Goal: Feedback & Contribution: Leave review/rating

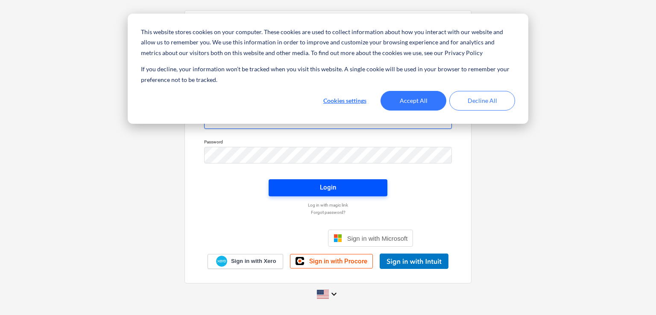
type input "[EMAIL_ADDRESS][DOMAIN_NAME]"
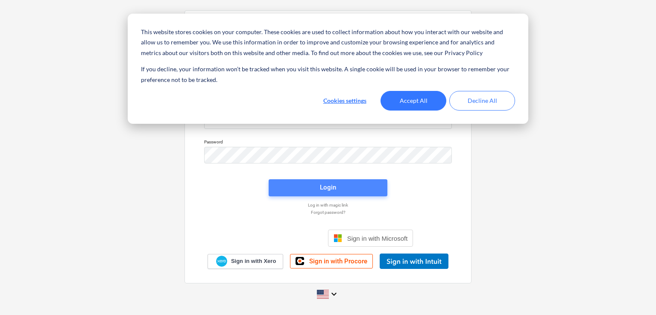
click at [315, 183] on span "Login" at bounding box center [328, 187] width 98 height 11
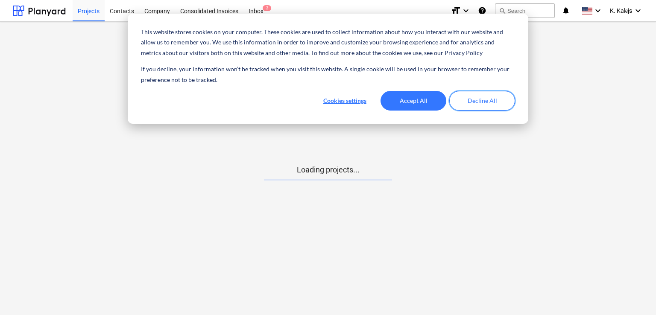
click at [475, 102] on button "Decline All" at bounding box center [482, 101] width 66 height 20
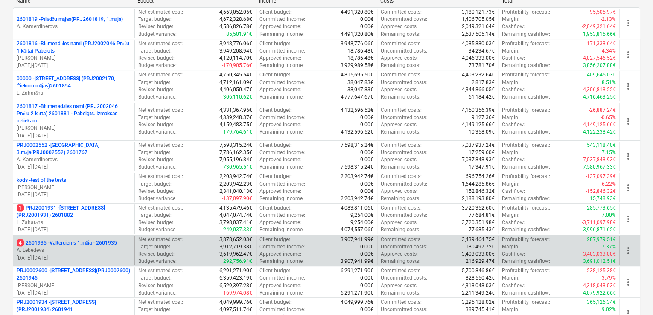
scroll to position [128, 0]
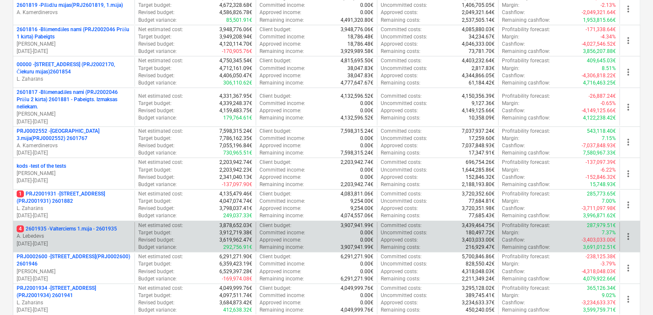
click at [96, 227] on p "4 2601935 - Valterciems 1.māja - 2601935" at bounding box center [67, 228] width 100 height 7
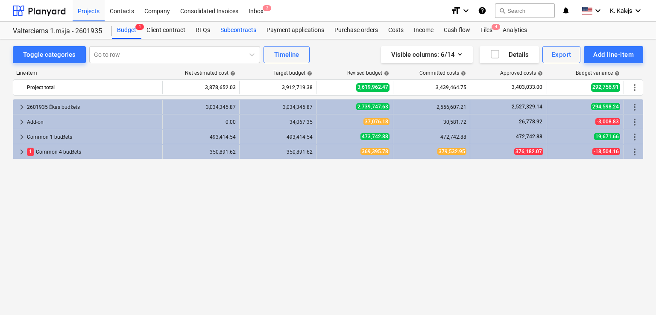
click at [238, 27] on div "Subcontracts" at bounding box center [238, 30] width 46 height 17
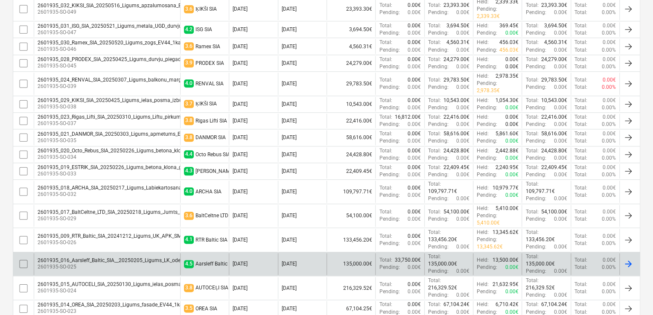
scroll to position [427, 0]
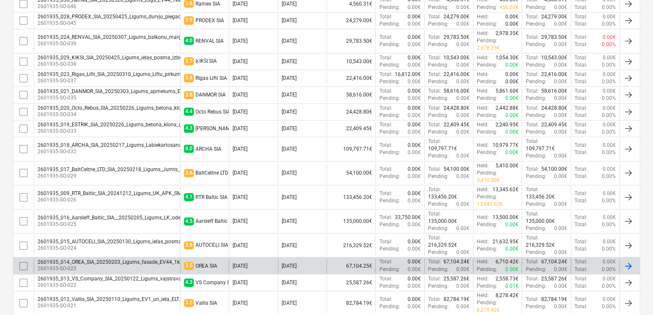
click at [128, 265] on p "2601935-SO-023" at bounding box center [118, 268] width 160 height 7
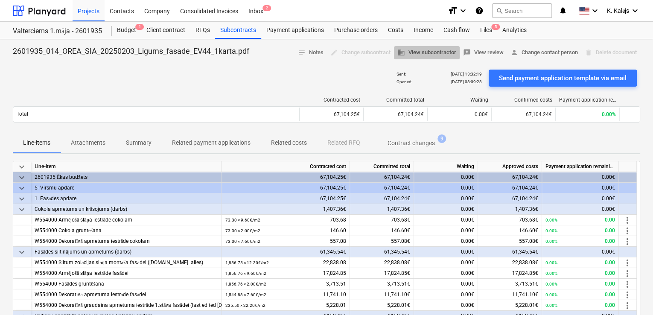
click at [433, 53] on span "business View subcontractor" at bounding box center [426, 53] width 59 height 10
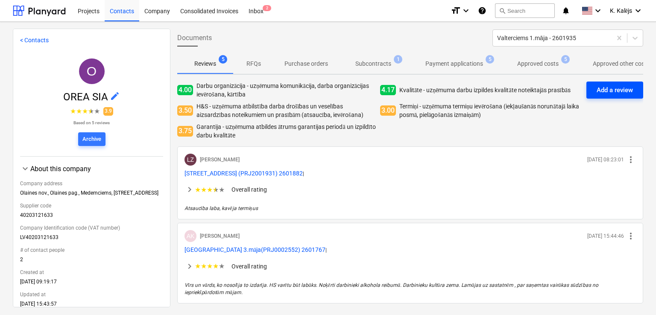
click at [612, 89] on div "Add a review" at bounding box center [614, 89] width 36 height 11
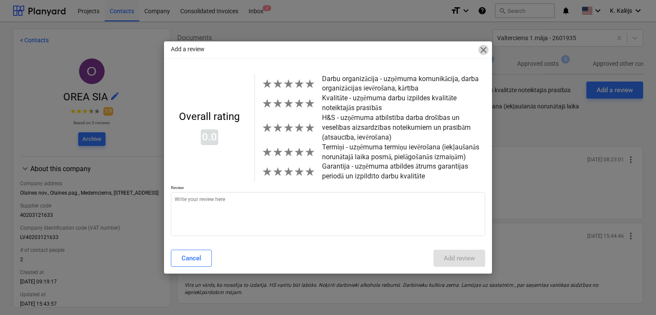
click at [482, 52] on span "close" at bounding box center [483, 50] width 10 height 10
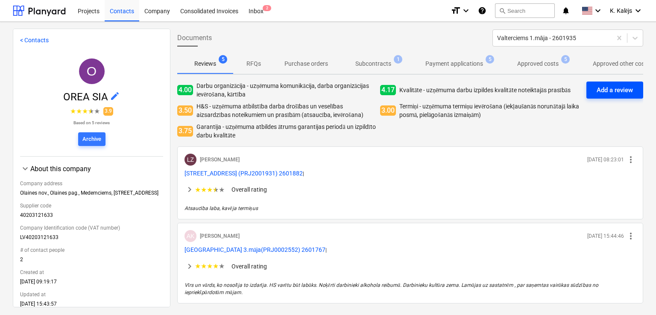
click at [613, 90] on div "Add a review" at bounding box center [614, 89] width 36 height 11
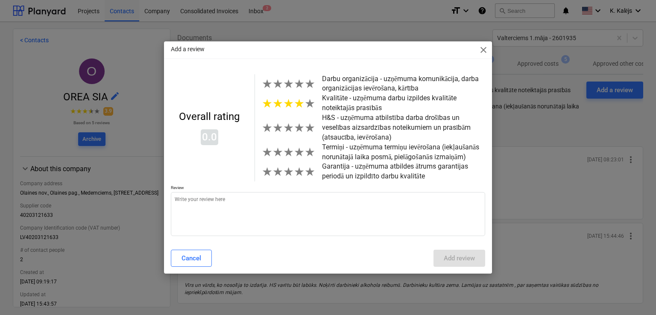
click at [300, 106] on span "★" at bounding box center [299, 103] width 11 height 14
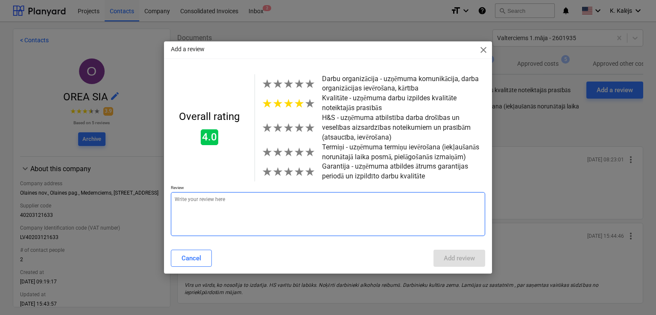
click at [239, 202] on textarea at bounding box center [328, 214] width 314 height 44
type textarea "x"
type textarea "J"
type textarea "x"
type textarea "Jā"
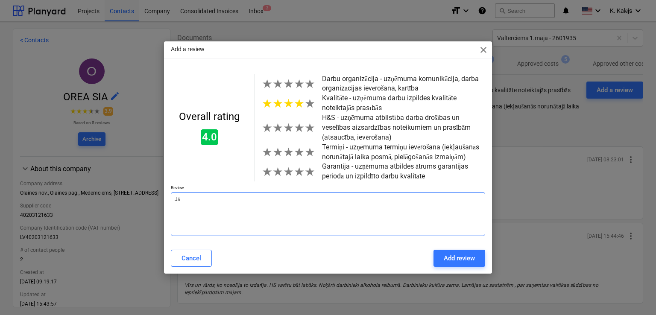
type textarea "x"
type textarea "Jāp"
type textarea "x"
type textarea "Jāpi"
type textarea "x"
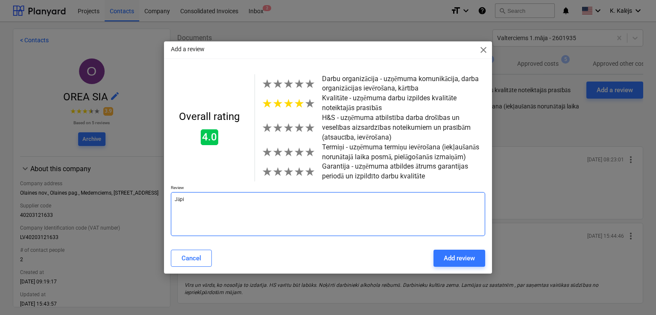
type textarea "Jāpie"
type textarea "x"
type textarea "Jāpies"
type textarea "x"
type textarea "Jāpiest"
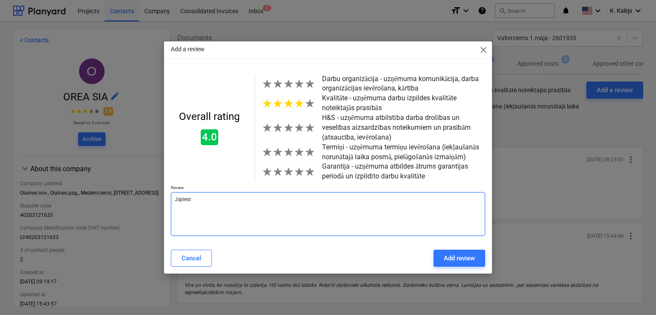
type textarea "x"
type textarea "Jāpiestr"
type textarea "x"
type textarea "Jāpiestrā"
type textarea "x"
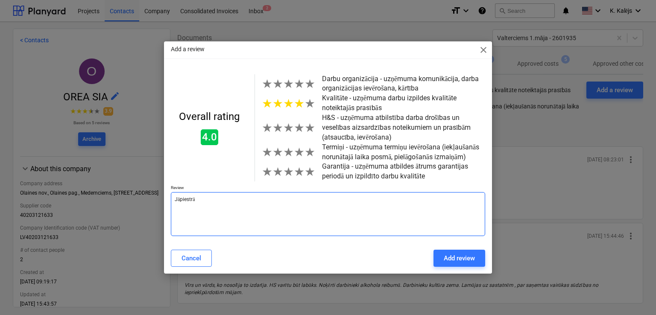
type textarea "Jāpiestrād"
type textarea "x"
type textarea "Jāpiestrādā"
type textarea "x"
type textarea "Jāpiestrādā"
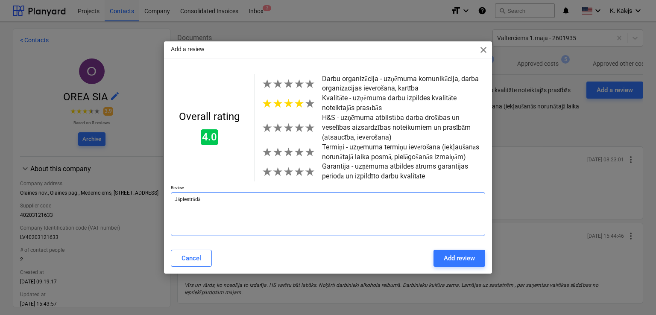
type textarea "x"
type textarea "Jāpiestrādā p"
type textarea "x"
type textarea "Jāpiestrādā pi"
type textarea "x"
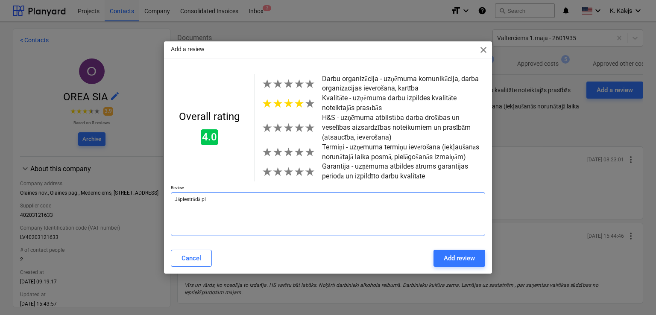
type textarea "Jāpiestrādā pie"
type textarea "x"
type textarea "Jāpiestrādā pie"
type textarea "x"
type textarea "Jāpiestrādā pie l"
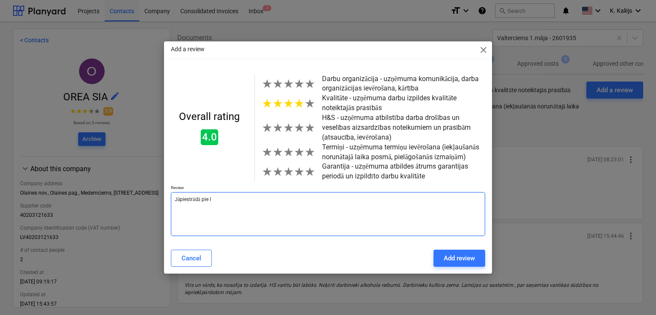
type textarea "x"
type textarea "Jāpiestrādā pie la"
type textarea "x"
type textarea "Jāpiestrādā pie lab"
type textarea "x"
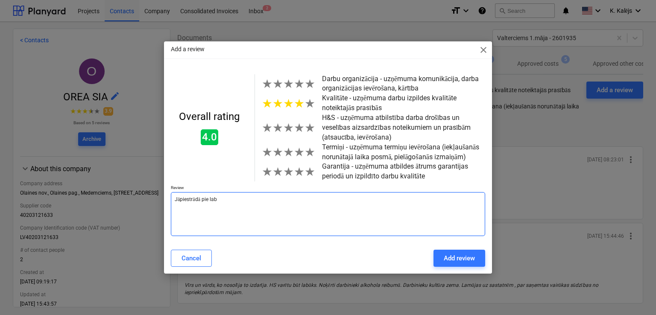
type textarea "Jāpiestrādā pie laba"
type textarea "x"
type textarea "Jāpiestrādā pie labas"
type textarea "x"
type textarea "Jāpiestrādā pie labas"
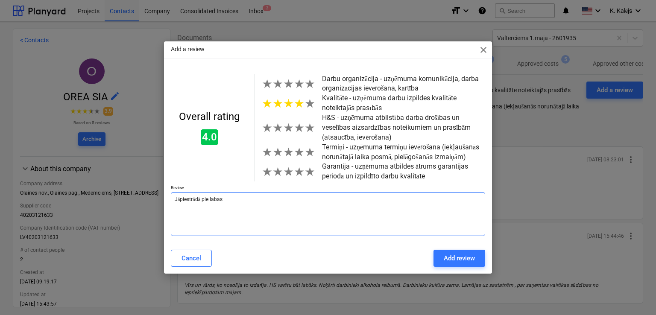
type textarea "x"
type textarea "Jāpiestrādā pie labas d"
type textarea "x"
type textarea "Jāpiestrādā pie labas da"
type textarea "x"
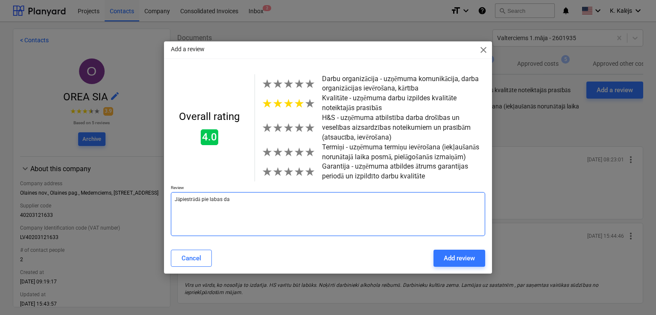
type textarea "Jāpiestrādā pie labas dar"
type textarea "x"
type textarea "Jāpiestrādā pie labas darb"
type textarea "x"
type textarea "Jāpiestrādā pie labas darba"
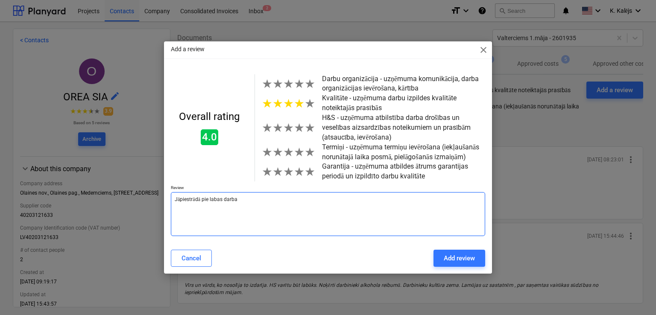
type textarea "x"
type textarea "Jāpiestrādā pie labas darba"
type textarea "x"
type textarea "Jāpiestrādā pie labas darba p"
type textarea "x"
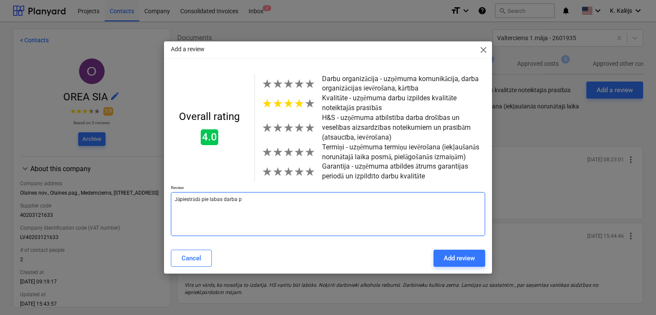
type textarea "Jāpiestrādā pie labas darba pā"
type textarea "x"
type textarea "Jāpiestrādā pie labas darba pār"
type textarea "x"
type textarea "Jāpiestrādā pie labas darba pārb"
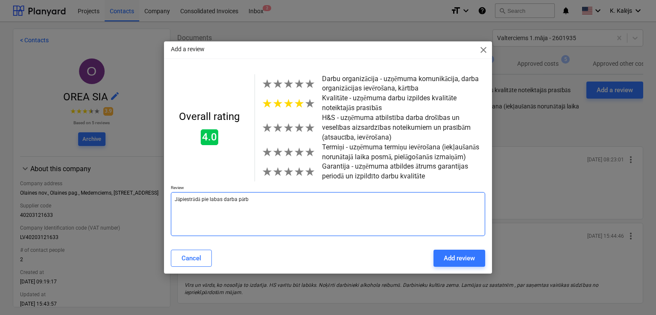
type textarea "x"
type textarea "Jāpiestrādā pie labas darba pārba"
type textarea "x"
type textarea "Jāpiestrādā pie labas darba pārbau"
type textarea "x"
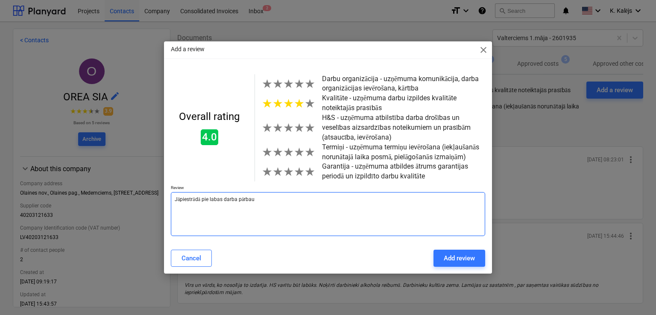
type textarea "Jāpiestrādā pie labas darba pārbaud"
type textarea "x"
type textarea "Jāpiestrādā pie labas darba pārbaude"
type textarea "x"
type textarea "Jāpiestrādā pie labas darba pārbaudes"
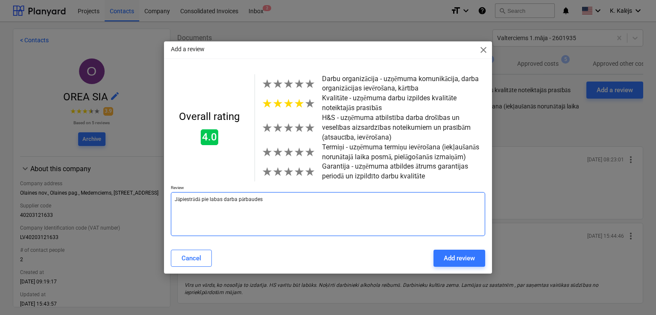
type textarea "x"
type textarea "Jāpiestrādā pie labas darba pārbaudes"
type textarea "x"
type textarea "Jāpiestrādā pie labas darba pārbaudes p"
type textarea "x"
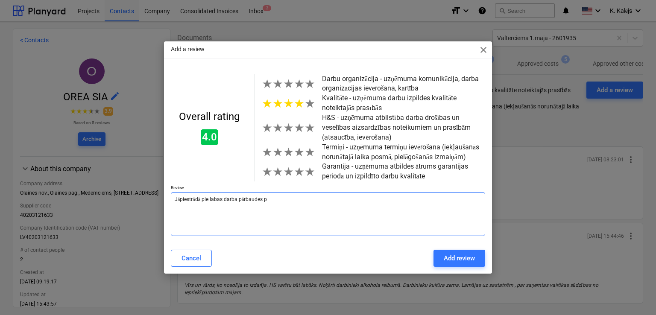
type textarea "Jāpiestrādā pie labas darba pārbaudes pa"
type textarea "x"
type textarea "Jāpiestrādā pie labas darba pārbaudes paš"
type textarea "x"
type textarea "Jāpiestrādā pie labas darba pārbaudes paši"
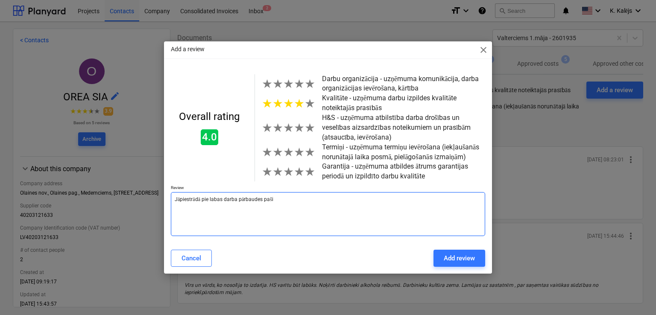
type textarea "x"
type textarea "Jāpiestrādā pie labas darba pārbaudes pašie"
type textarea "x"
type textarea "Jāpiestrādā pie labas darba pārbaudes pašiem"
type textarea "x"
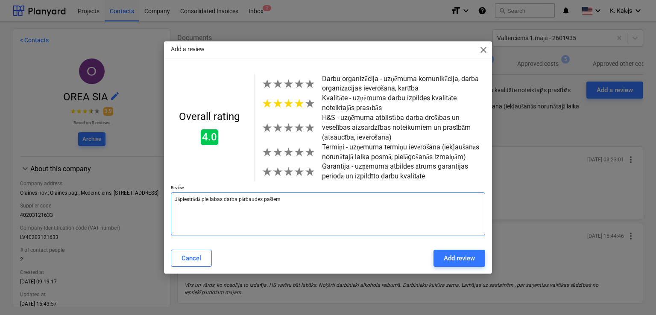
type textarea "Jāpiestrādā pie labas darba pārbaudes pašiem,"
type textarea "x"
type textarea "Jāpiestrādā pie labas darba pārbaudes pašiem,"
type textarea "x"
type textarea "Jāpiestrādā pie labas darba pārbaudes pašiem, b"
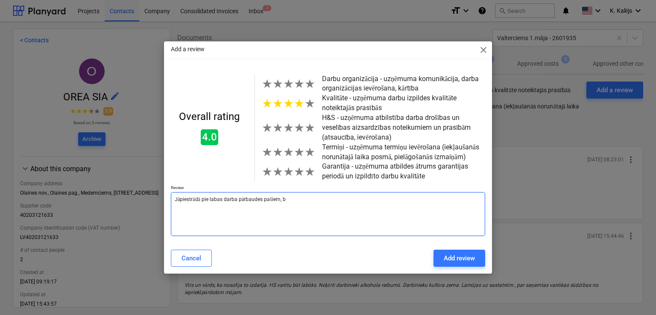
type textarea "x"
type textarea "Jāpiestrādā pie labas darba pārbaudes pašiem, be"
type textarea "x"
type textarea "Jāpiestrādā pie labas darba pārbaudes pašiem, bet"
type textarea "x"
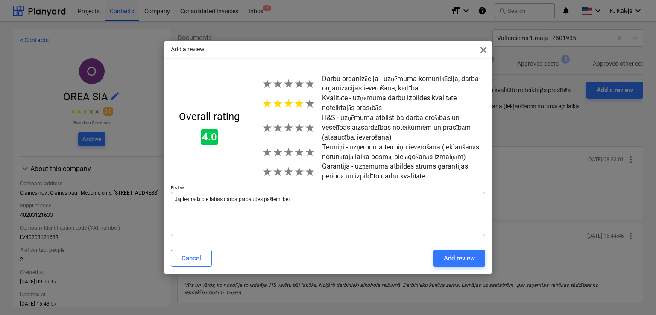
type textarea "Jāpiestrādā pie labas darba pārbaudes pašiem, bet"
type textarea "x"
type textarea "Jāpiestrādā pie labas darba pārbaudes pašiem, bet i"
type textarea "x"
type textarea "Jāpiestrādā pie labas darba pārbaudes pašiem, bet ir"
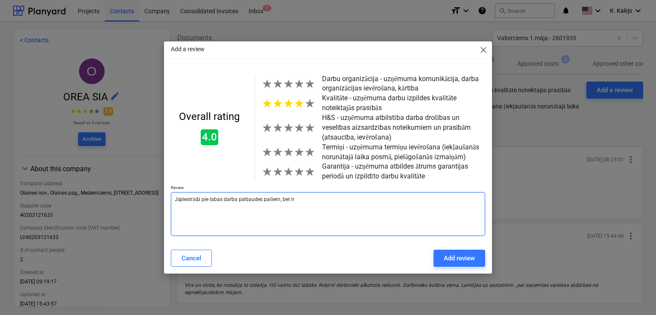
type textarea "x"
type textarea "Jāpiestrādā pie labas darba pārbaudes pašiem, bet ir"
type textarea "x"
type textarea "Jāpiestrādā pie labas darba pārbaudes pašiem, bet ir v"
type textarea "x"
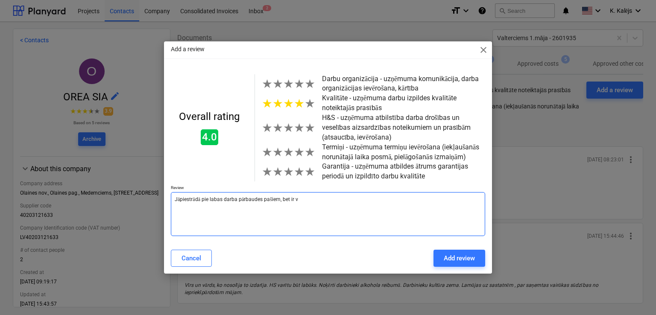
type textarea "Jāpiestrādā pie labas darba pārbaudes pašiem, bet ir vi"
type textarea "x"
type textarea "Jāpiestrādā pie labas darba pārbaudes pašiem, bet ir vie"
type textarea "x"
type textarea "Jāpiestrādā pie labas darba pārbaudes pašiem, bet ir vien"
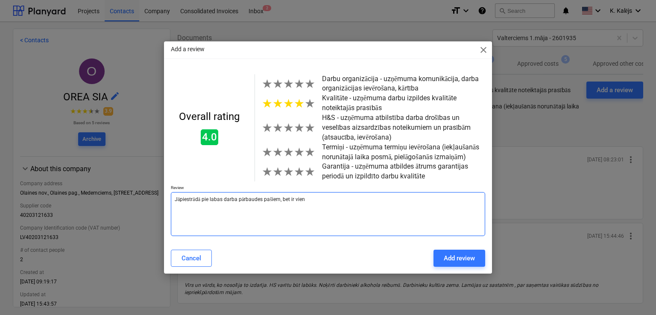
type textarea "x"
type textarea "Jāpiestrādā pie labas darba pārbaudes pašiem, bet ir vieni"
type textarea "x"
type textarea "Jāpiestrādā pie labas darba pārbaudes pašiem, bet ir vieni"
type textarea "x"
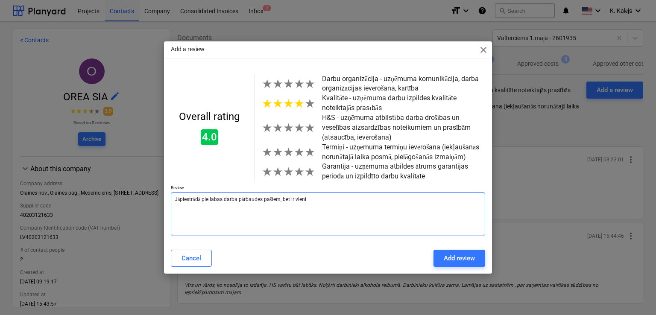
type textarea "Jāpiestrādā pie labas darba pārbaudes pašiem, bet ir vieni n"
type textarea "x"
type textarea "Jāpiestrādā pie labas darba pārbaudes pašiem, bet ir vieni no"
type textarea "x"
type textarea "Jāpiestrādā pie labas darba pārbaudes pašiem, bet ir vieni no"
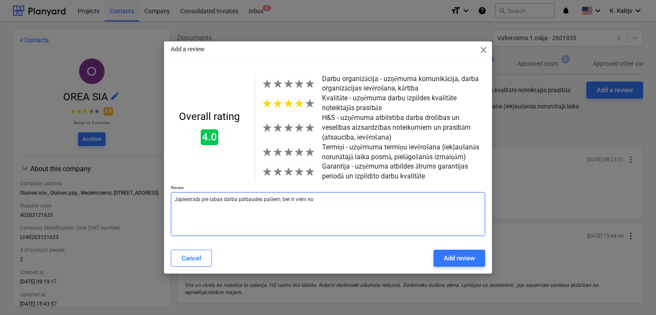
type textarea "x"
type textarea "Jāpiestrādā pie labas darba pārbaudes pašiem, bet ir vieni no la"
type textarea "x"
type textarea "Jāpiestrādā pie labas darba pārbaudes pašiem, bet ir vieni no labā"
type textarea "x"
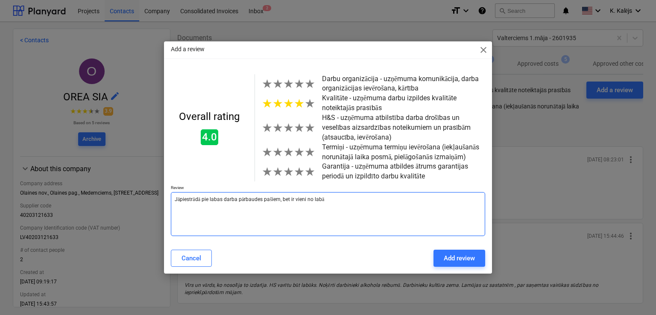
type textarea "Jāpiestrādā pie labas darba pārbaudes pašiem, bet ir vieni no labāk"
type textarea "x"
type textarea "Jāpiestrādā pie labas darba pārbaudes pašiem, bet ir vieni no labāka"
type textarea "x"
type textarea "Jāpiestrādā pie labas darba pārbaudes pašiem, bet ir vieni no labākaj"
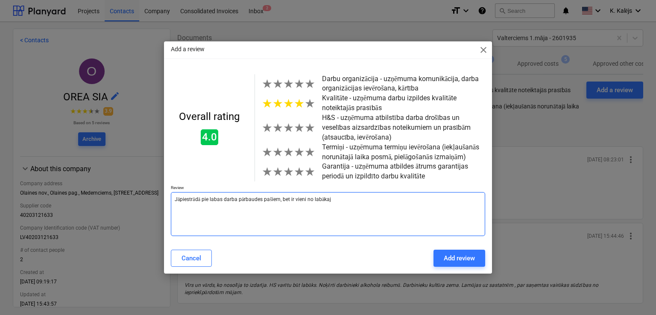
type textarea "x"
type textarea "Jāpiestrādā pie labas darba pārbaudes pašiem, bet ir vieni no labākaji"
type textarea "x"
type textarea "Jāpiestrādā pie labas darba pārbaudes pašiem, bet ir vieni no labākajie"
type textarea "x"
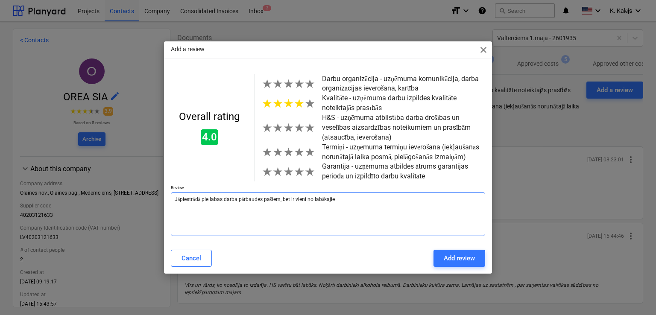
type textarea "Jāpiestrādā pie labas darba pārbaudes pašiem, bet ir vieni no labākajiem"
type textarea "x"
type textarea "Jāpiestrādā pie labas darba pārbaudes pašiem, bet ir vieni no labākajiem"
type textarea "x"
type textarea "Jāpiestrādā pie labas darba pārbaudes pašiem, bet ir vieni no labākajiem a"
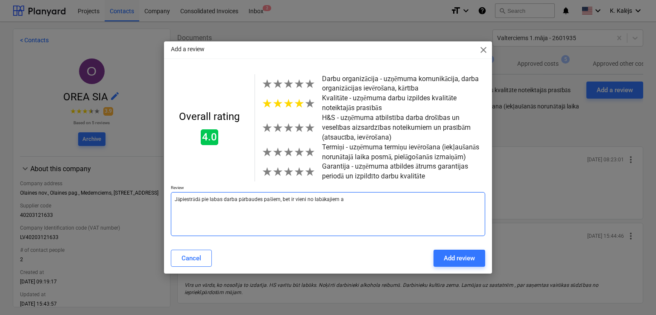
type textarea "x"
type textarea "Jāpiestrādā pie labas darba pārbaudes pašiem, bet ir vieni no labākajiem ar"
type textarea "x"
type textarea "Jāpiestrādā pie labas darba pārbaudes pašiem, bet ir vieni no labākajiem ar"
type textarea "x"
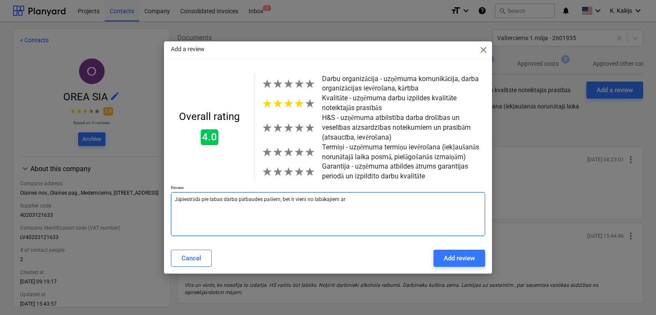
type textarea "Jāpiestrādā pie labas darba pārbaudes pašiem, bet ir vieni no labākajiem ar k"
type textarea "x"
type textarea "Jāpiestrādā pie labas darba pārbaudes pašiem, bet ir vieni no labākajiem ar ku"
type textarea "x"
type textarea "Jāpiestrādā pie labas darba pārbaudes pašiem, bet ir vieni no labākajiem ar kur"
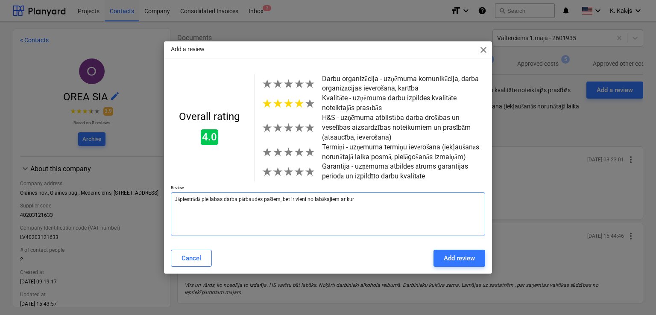
type textarea "x"
type textarea "Jāpiestrādā pie labas darba pārbaudes pašiem, bet ir vieni no labākajiem ar kuri"
type textarea "x"
type textarea "Jāpiestrādā pie labas darba pārbaudes pašiem, bet ir vieni no labākajiem ar kur…"
type textarea "x"
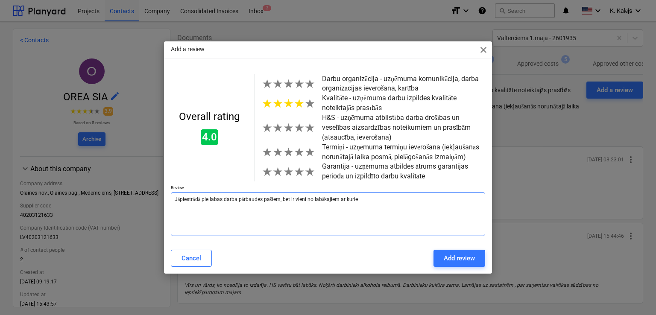
type textarea "Jāpiestrādā pie labas darba pārbaudes pašiem, bet ir vieni no labākajiem ar kur…"
type textarea "x"
type textarea "Jāpiestrādā pie labas darba pārbaudes pašiem, bet ir vieni no labākajiem ar kur…"
type textarea "x"
type textarea "Jāpiestrādā pie labas darba pārbaudes pašiem, bet ir vieni no labākajiem ar kur…"
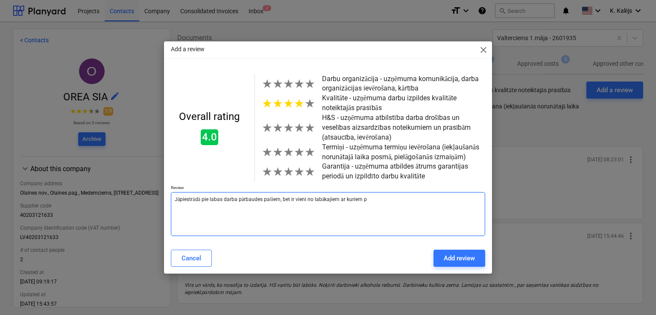
type textarea "x"
type textarea "Jāpiestrādā pie labas darba pārbaudes pašiem, bet ir vieni no labākajiem ar kur…"
type textarea "x"
type textarea "Jāpiestrādā pie labas darba pārbaudes pašiem, bet ir vieni no labākajiem ar kur…"
type textarea "x"
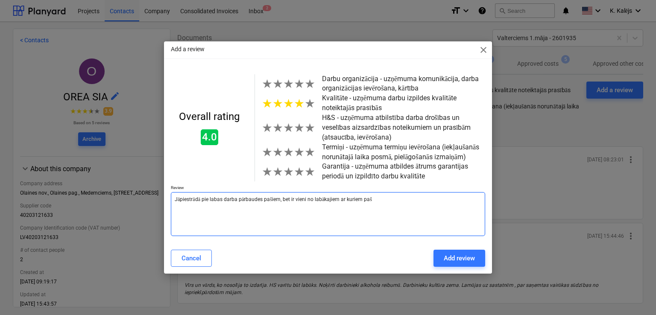
type textarea "Jāpiestrādā pie labas darba pārbaudes pašiem, bet ir vieni no labākajiem ar kur…"
type textarea "x"
type textarea "Jāpiestrādā pie labas darba pārbaudes pašiem, bet ir vieni no labākajiem ar kur…"
type textarea "x"
type textarea "Jāpiestrādā pie labas darba pārbaudes pašiem, bet ir vieni no labākajiem ar kur…"
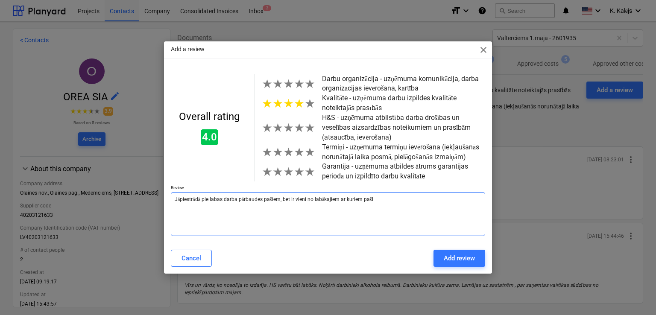
type textarea "x"
type textarea "Jāpiestrādā pie labas darba pārbaudes pašiem, bet ir vieni no labākajiem ar kur…"
type textarea "x"
type textarea "Jāpiestrādā pie labas darba pārbaudes pašiem, bet ir vieni no labākajiem ar kur…"
type textarea "x"
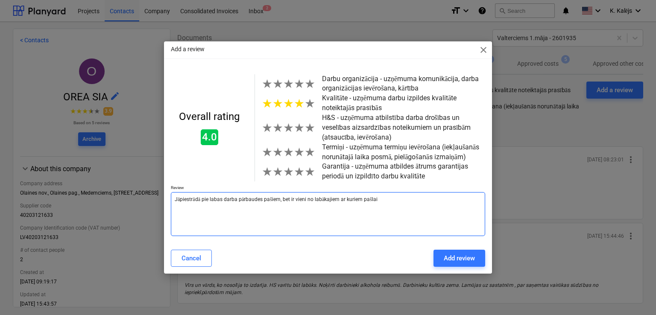
type textarea "Jāpiestrādā pie labas darba pārbaudes pašiem, bet ir vieni no labākajiem ar kur…"
type textarea "x"
type textarea "Jāpiestrādā pie labas darba pārbaudes pašiem, bet ir vieni no labākajiem ar kur…"
type textarea "x"
type textarea "Jāpiestrādā pie labas darba pārbaudes pašiem, bet ir vieni no labākajiem ar kur…"
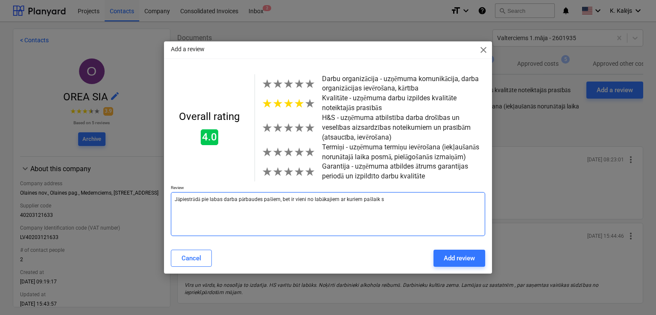
type textarea "x"
type textarea "Jāpiestrādā pie labas darba pārbaudes pašiem, bet ir vieni no labākajiem ar kur…"
type textarea "x"
type textarea "Jāpiestrādā pie labas darba pārbaudes pašiem, bet ir vieni no labākajiem ar kur…"
type textarea "x"
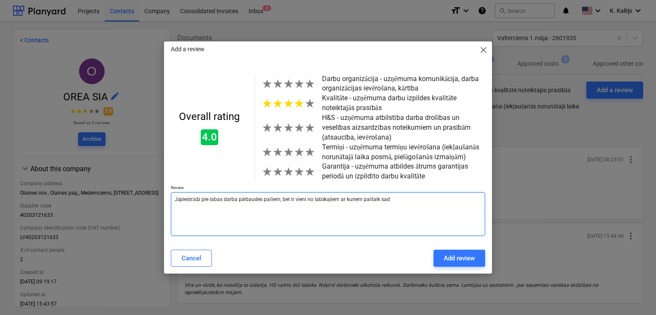
type textarea "Jāpiestrādā pie labas darba pārbaudes pašiem, bet ir vieni no labākajiem ar kur…"
type textarea "x"
type textarea "Jāpiestrādā pie labas darba pārbaudes pašiem, bet ir vieni no labākajiem ar kur…"
type textarea "x"
type textarea "Jāpiestrādā pie labas darba pārbaudes pašiem, bet ir vieni no labākajiem ar kur…"
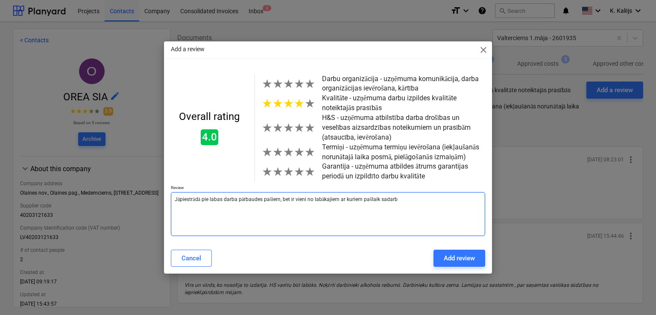
type textarea "x"
type textarea "Jāpiestrādā pie labas darba pārbaudes pašiem, bet ir vieni no labākajiem ar kur…"
type textarea "x"
type textarea "Jāpiestrādā pie labas darba pārbaudes pašiem, bet ir vieni no labākajiem ar kur…"
type textarea "x"
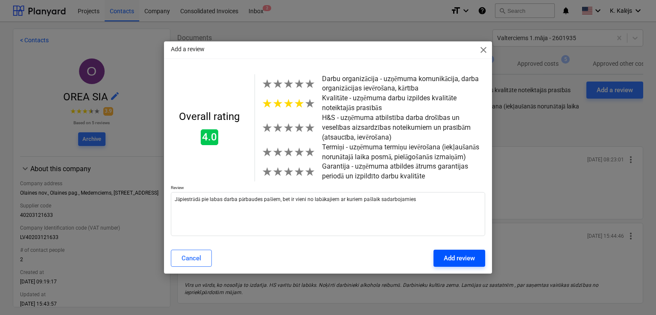
click at [463, 253] on div "Add review" at bounding box center [458, 258] width 31 height 11
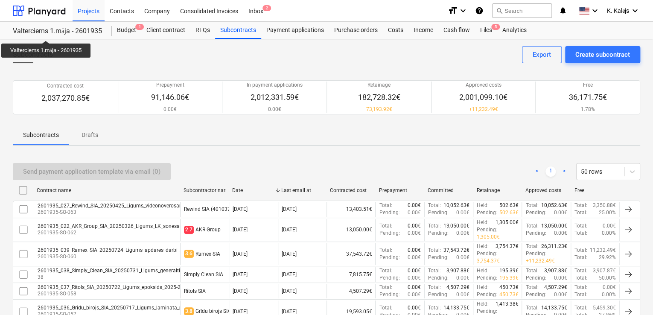
click at [47, 33] on div "Valterciems 1.māja - 2601935" at bounding box center [57, 31] width 89 height 9
click at [83, 8] on div "Projects" at bounding box center [89, 11] width 32 height 22
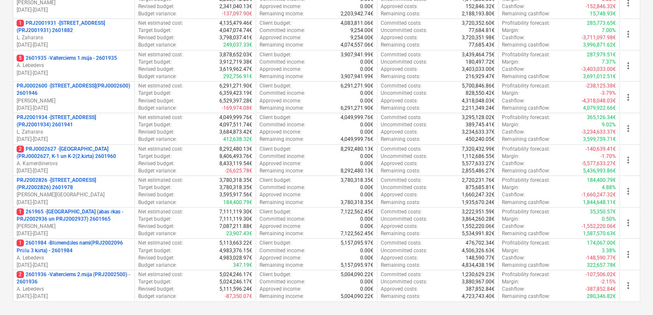
scroll to position [256, 0]
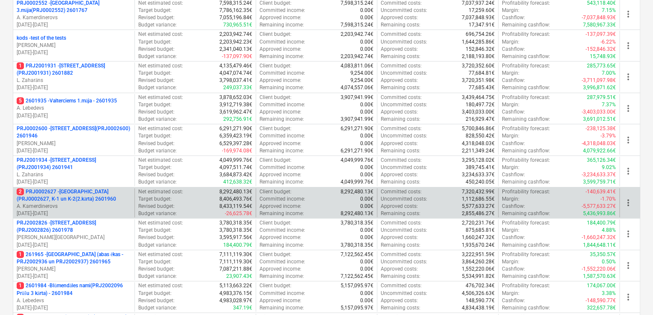
click at [58, 193] on p "2 PRJ0002627 - [GEOGRAPHIC_DATA] (PRJ0002627, K-1 un K-2(2.kārta) 2601960" at bounding box center [74, 195] width 114 height 15
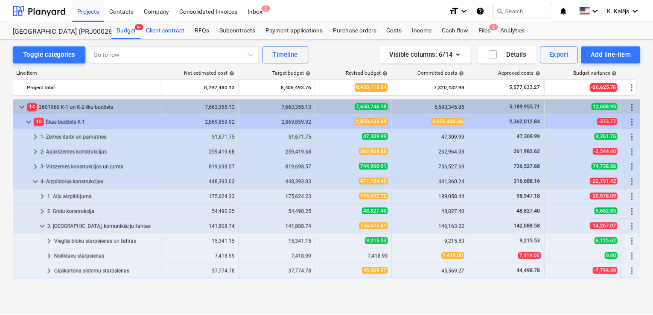
scroll to position [225, 0]
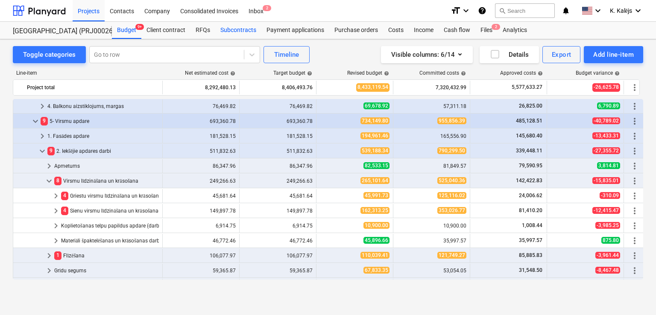
click at [244, 30] on div "Subcontracts" at bounding box center [238, 30] width 46 height 17
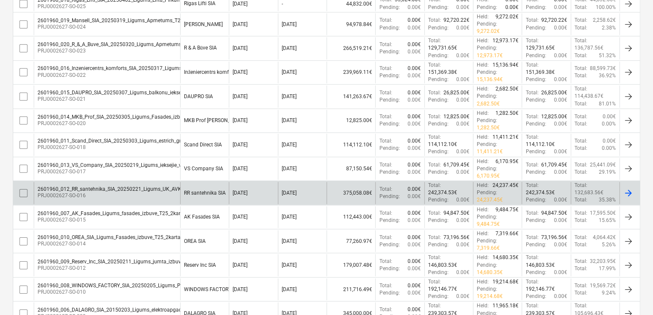
scroll to position [469, 0]
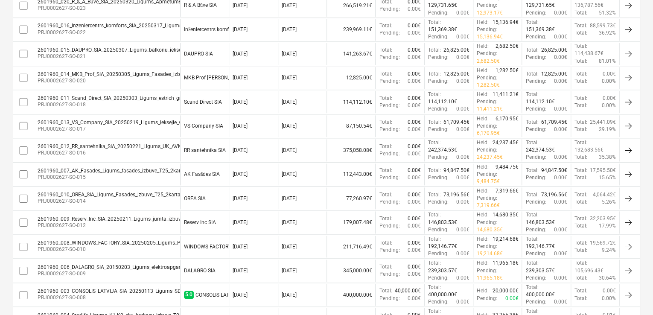
drag, startPoint x: 142, startPoint y: 184, endPoint x: 122, endPoint y: 188, distance: 20.8
click at [122, 192] on div "2601960_010_OREA_SIA_Ligums_Fasades_izbuve_T25_2karta.pdf PRJ0002627-SO-014" at bounding box center [114, 198] width 152 height 13
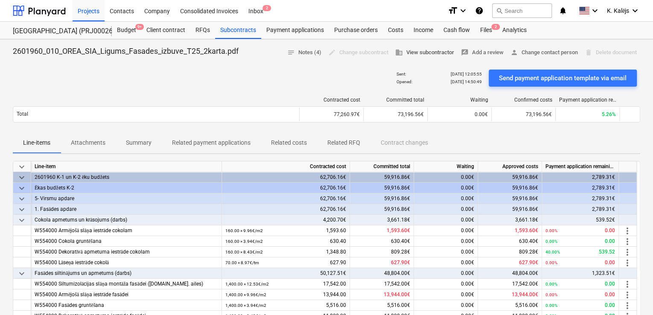
click at [425, 54] on span "business View subcontractor" at bounding box center [424, 53] width 59 height 10
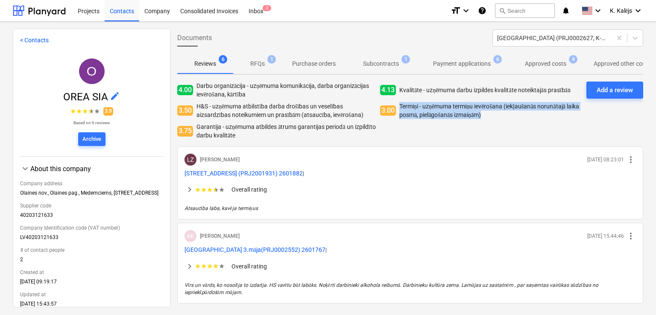
drag, startPoint x: 503, startPoint y: 114, endPoint x: 398, endPoint y: 105, distance: 105.9
click at [399, 105] on p "Termiņi - uzņēmuma termiņu ievērošana (iekļaušanās norunātajā laika posmā, piel…" at bounding box center [489, 110] width 180 height 17
click at [512, 117] on p "Termiņi - uzņēmuma termiņu ievērošana (iekļaušanās norunātajā laika posmā, piel…" at bounding box center [489, 110] width 180 height 17
drag, startPoint x: 514, startPoint y: 117, endPoint x: 398, endPoint y: 103, distance: 117.3
click at [399, 103] on p "Termiņi - uzņēmuma termiņu ievērošana (iekļaušanās norunātajā laika posmā, piel…" at bounding box center [489, 110] width 180 height 17
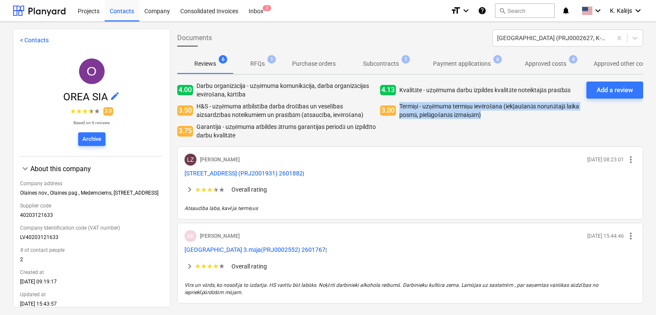
click at [522, 114] on p "Termiņi - uzņēmuma termiņu ievērošana (iekļaušanās norunātajā laika posmā, piel…" at bounding box center [489, 110] width 180 height 17
drag, startPoint x: 492, startPoint y: 114, endPoint x: 396, endPoint y: 105, distance: 95.6
click at [396, 105] on div "3.00 Termiņi - uzņēmuma termiņu ievērošana (iekļaušanās norunātajā laika posmā,…" at bounding box center [479, 110] width 199 height 17
click at [512, 119] on div "4.00 Darbu organizācija - uzņēmuma komunikācija, darba organizācijas ievērošana…" at bounding box center [378, 111] width 402 height 58
drag, startPoint x: 504, startPoint y: 114, endPoint x: 396, endPoint y: 106, distance: 107.5
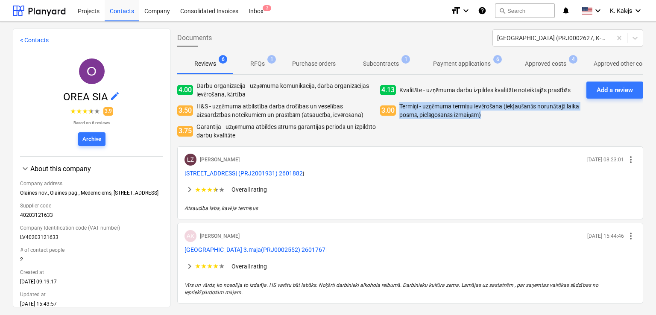
click at [396, 106] on div "3.00 Termiņi - uzņēmuma termiņu ievērošana (iekļaušanās norunātajā laika posmā,…" at bounding box center [479, 110] width 199 height 17
click at [502, 117] on p "Termiņi - uzņēmuma termiņu ievērošana (iekļaušanās norunātajā laika posmā, piel…" at bounding box center [489, 110] width 180 height 17
drag, startPoint x: 498, startPoint y: 114, endPoint x: 397, endPoint y: 106, distance: 101.4
click at [399, 106] on p "Termiņi - uzņēmuma termiņu ievērošana (iekļaušanās norunātajā laika posmā, piel…" at bounding box center [489, 110] width 180 height 17
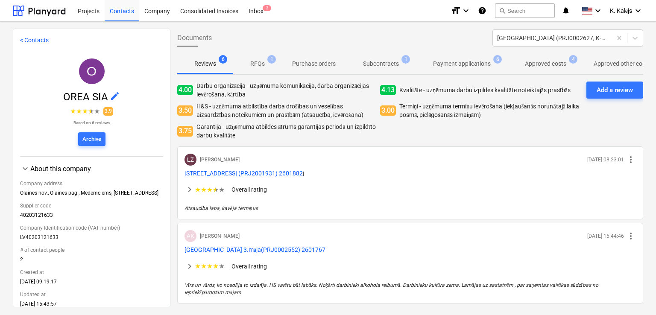
click at [382, 133] on div "4.00 Darbu organizācija - uzņēmuma komunikācija, darba organizācijas ievērošana…" at bounding box center [378, 111] width 402 height 58
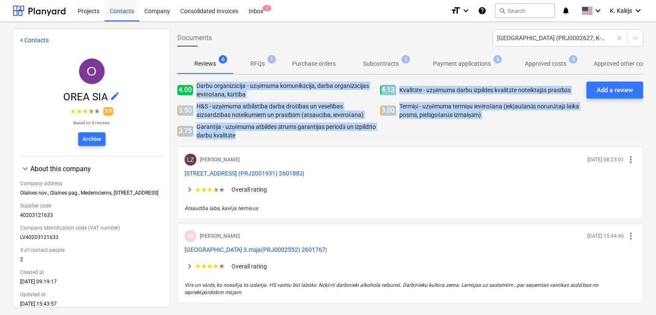
drag, startPoint x: 259, startPoint y: 135, endPoint x: 196, endPoint y: 83, distance: 81.5
click at [196, 83] on div "4.00 Darbu organizācija - uzņēmuma komunikācija, darba organizācijas ievērošana…" at bounding box center [378, 111] width 402 height 58
click at [271, 138] on p "Garantija - uzņēmuma atbildes ātrums garantijas periodā un izpildīto darbu kval…" at bounding box center [286, 130] width 180 height 17
drag, startPoint x: 258, startPoint y: 136, endPoint x: 177, endPoint y: 87, distance: 94.2
click at [177, 87] on div "4.00 Darbu organizācija - uzņēmuma komunikācija, darba organizācijas ievērošana…" at bounding box center [378, 111] width 402 height 58
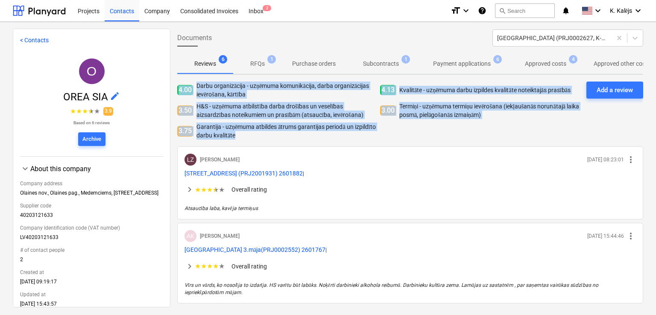
click at [263, 134] on p "Garantija - uzņēmuma atbildes ātrums garantijas periodā un izpildīto darbu kval…" at bounding box center [286, 130] width 180 height 17
drag, startPoint x: 257, startPoint y: 136, endPoint x: 175, endPoint y: 87, distance: 95.1
click at [175, 87] on div "Documents Tumes iela (PRJ0002627, K-1 un K-2(2.kārta) 2601960 Reviews 6 RFQs 1 …" at bounding box center [409, 168] width 479 height 278
click at [279, 140] on div "4.00 Darbu organizācija - uzņēmuma komunikācija, darba organizācijas ievērošana…" at bounding box center [410, 114] width 466 height 65
drag, startPoint x: 262, startPoint y: 136, endPoint x: 177, endPoint y: 87, distance: 98.6
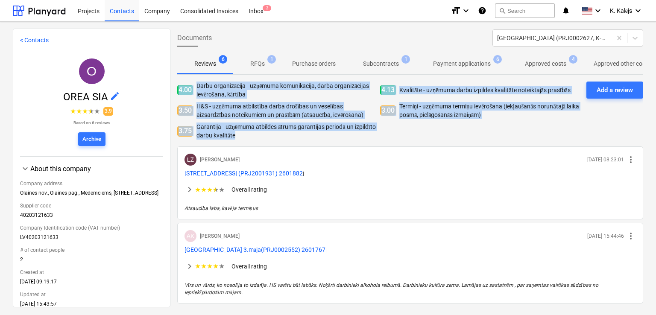
click at [177, 87] on div "4.00 Darbu organizācija - uzņēmuma komunikācija, darba organizācijas ievērošana…" at bounding box center [378, 111] width 402 height 58
click at [475, 113] on p "Termiņi - uzņēmuma termiņu ievērošana (iekļaušanās norunātajā laika posmā, piel…" at bounding box center [489, 110] width 180 height 17
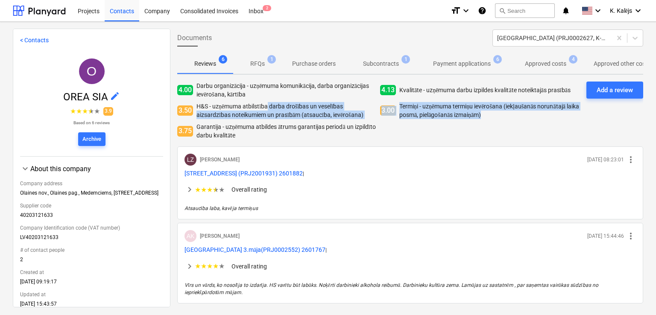
drag, startPoint x: 501, startPoint y: 114, endPoint x: 260, endPoint y: 99, distance: 241.6
click at [260, 100] on div "4.00 Darbu organizācija - uzņēmuma komunikācija, darba organizācijas ievērošana…" at bounding box center [378, 111] width 402 height 58
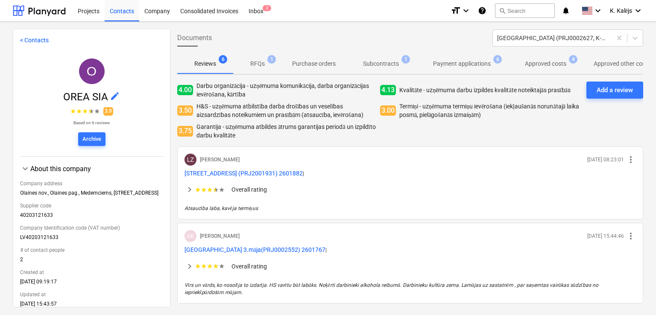
click at [283, 137] on p "Garantija - uzņēmuma atbildes ātrums garantijas periodā un izpildīto darbu kval…" at bounding box center [286, 130] width 180 height 17
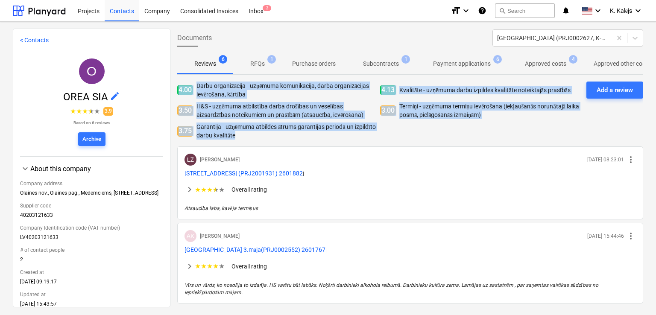
drag, startPoint x: 237, startPoint y: 133, endPoint x: 180, endPoint y: 88, distance: 73.3
click at [180, 88] on div "4.00 Darbu organizācija - uzņēmuma komunikācija, darba organizācijas ievērošana…" at bounding box center [378, 111] width 402 height 58
click at [401, 136] on div "4.00 Darbu organizācija - uzņēmuma komunikācija, darba organizācijas ievērošana…" at bounding box center [378, 111] width 402 height 58
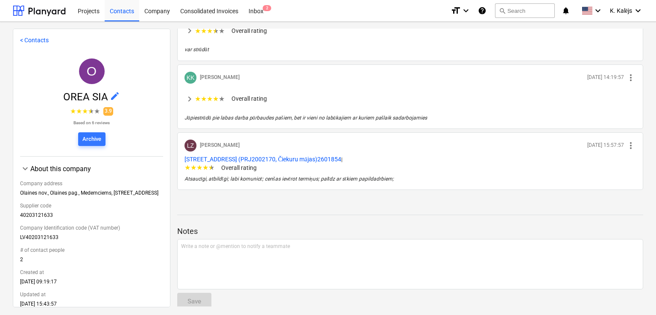
scroll to position [405, 0]
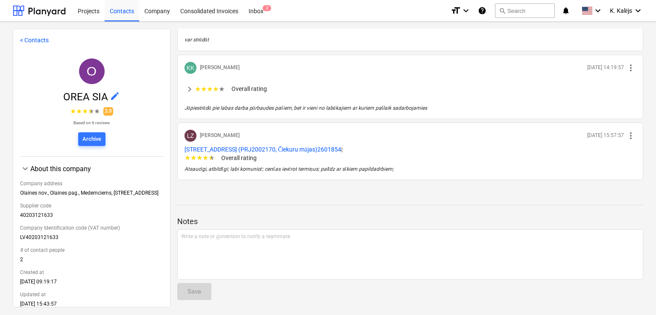
click at [213, 217] on p "Notes" at bounding box center [410, 221] width 466 height 10
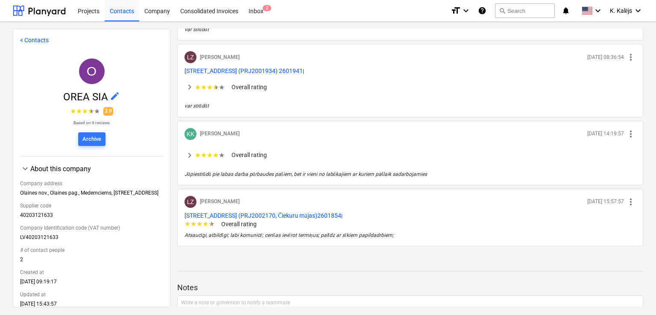
scroll to position [341, 0]
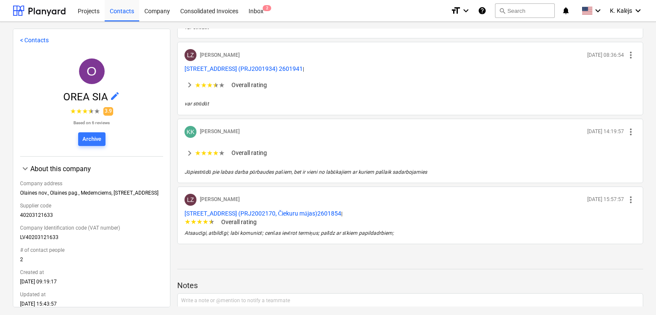
click at [189, 154] on span "keyboard_arrow_right" at bounding box center [189, 153] width 10 height 10
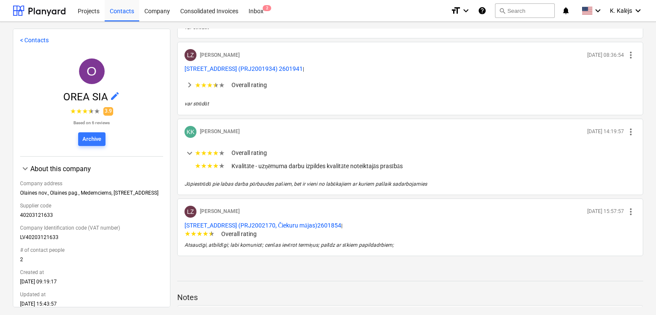
click at [188, 151] on span "keyboard_arrow_down" at bounding box center [189, 153] width 10 height 10
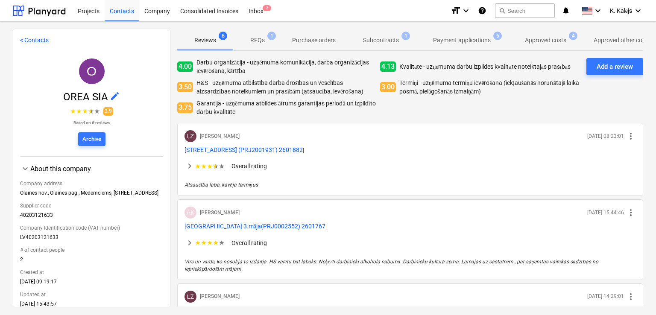
scroll to position [43, 0]
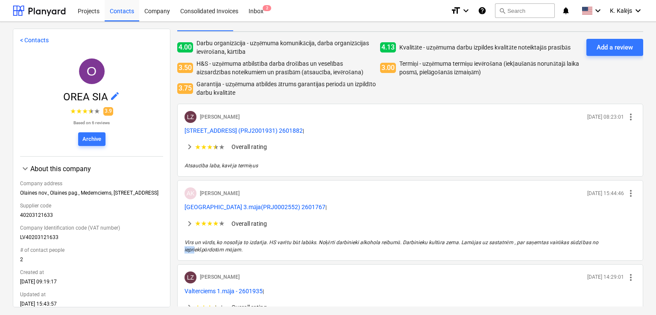
drag, startPoint x: 596, startPoint y: 243, endPoint x: 196, endPoint y: 247, distance: 399.5
click at [193, 247] on p "Vīrs un vārds, ko nosolīja to izdarīja. HS varētu būt labāks. Noķērti darbiniek…" at bounding box center [409, 246] width 451 height 15
drag, startPoint x: 245, startPoint y: 248, endPoint x: 250, endPoint y: 250, distance: 4.9
click at [245, 248] on p "Vīrs un vārds, ko nosolīja to izdarīja. HS varētu būt labāks. Noķērti darbiniek…" at bounding box center [409, 246] width 451 height 15
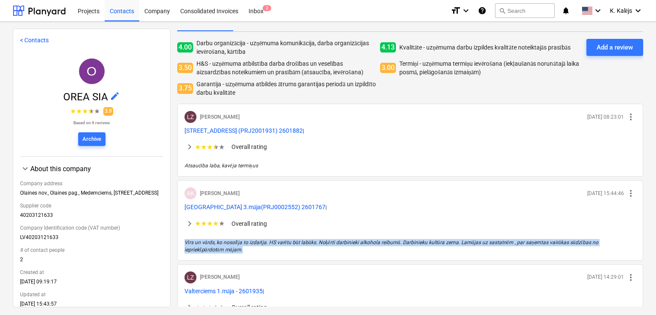
drag, startPoint x: 245, startPoint y: 250, endPoint x: 181, endPoint y: 239, distance: 65.3
click at [181, 239] on div "AK [PERSON_NAME] [DATE] 15:44:46 more_vert [GEOGRAPHIC_DATA] 3.māja(PRJ0002552)…" at bounding box center [410, 220] width 466 height 80
click at [191, 223] on span "keyboard_arrow_right" at bounding box center [189, 224] width 10 height 10
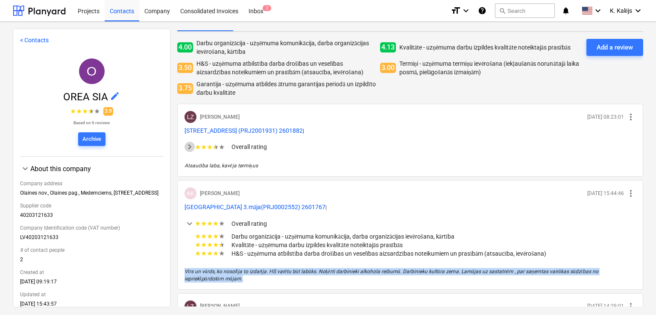
click at [192, 146] on span "keyboard_arrow_right" at bounding box center [189, 147] width 10 height 10
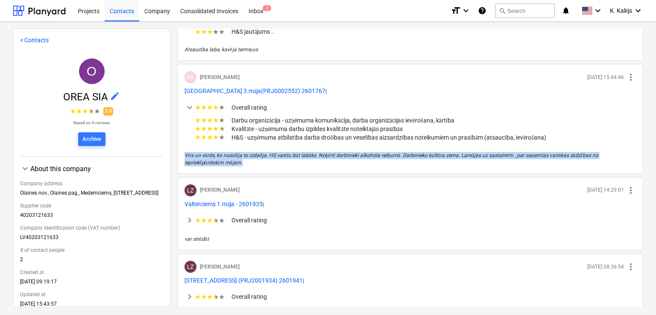
scroll to position [183, 0]
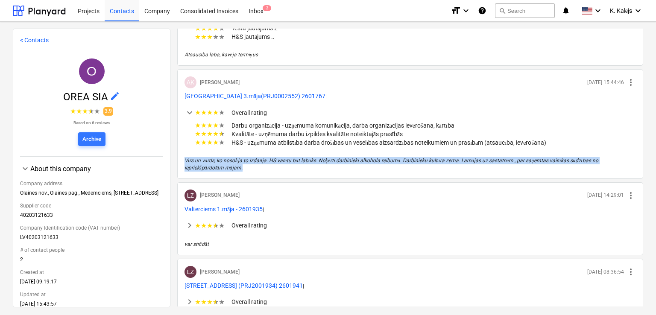
click at [644, 173] on div "Documents Tumes iela (PRJ0002627, K-1 un K-2(2.kārta) 2601960 Reviews 6 RFQs 1 …" at bounding box center [409, 168] width 479 height 278
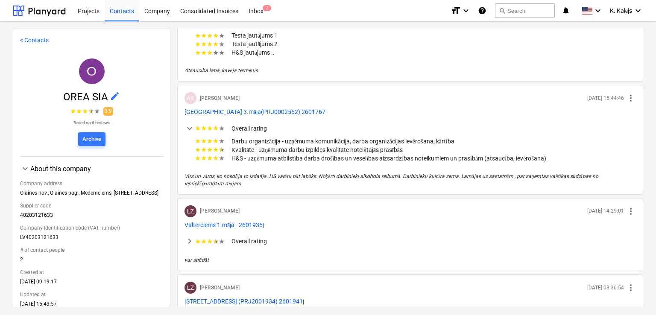
scroll to position [164, 0]
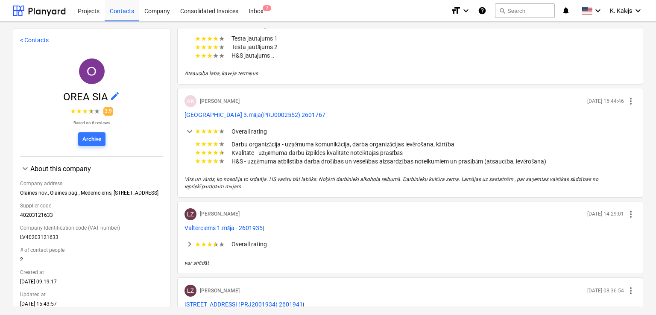
drag, startPoint x: 635, startPoint y: 90, endPoint x: 654, endPoint y: 88, distance: 18.9
click at [654, 88] on div "< Contacts O OREA SIA edit ★ ★ ★ ★ ★ 3.9 Based on 6 reviews Archive keyboard_ar…" at bounding box center [328, 168] width 656 height 293
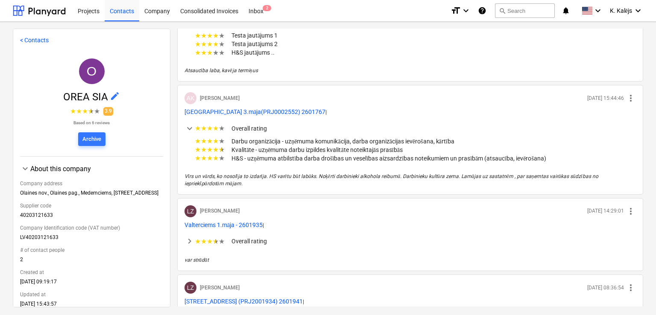
scroll to position [165, 0]
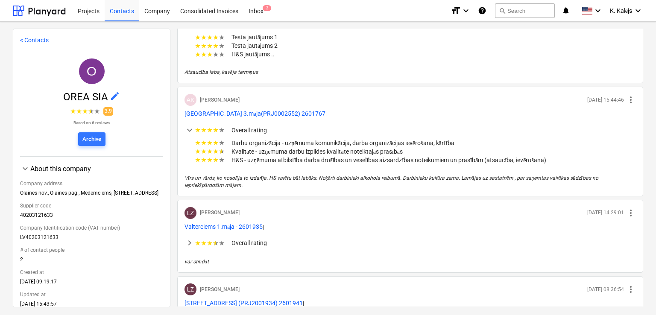
drag, startPoint x: 624, startPoint y: 89, endPoint x: 653, endPoint y: 89, distance: 28.6
click at [653, 89] on div "< Contacts O OREA SIA edit ★ ★ ★ ★ ★ 3.9 Based on 6 reviews Archive keyboard_ar…" at bounding box center [328, 168] width 656 height 293
drag, startPoint x: 632, startPoint y: 89, endPoint x: 652, endPoint y: 89, distance: 20.5
click at [652, 89] on div "< Contacts O OREA SIA edit ★ ★ ★ ★ ★ 3.9 Based on 6 reviews Archive keyboard_ar…" at bounding box center [328, 168] width 656 height 293
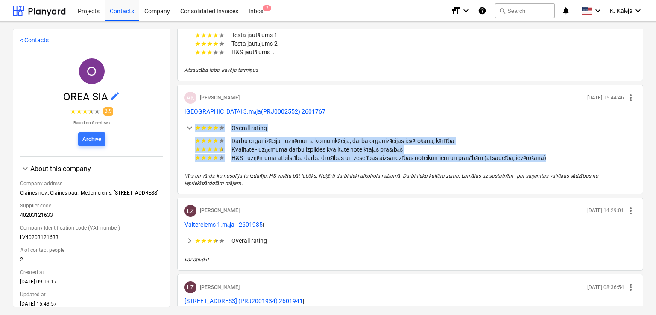
drag, startPoint x: 549, startPoint y: 164, endPoint x: 188, endPoint y: 133, distance: 362.4
click at [188, 133] on div "keyboard_arrow_down ★ ★ ★ ★ ★ Overall rating ★ ★ ★ ★ ★ Darbu organizācija - uzņ…" at bounding box center [409, 142] width 451 height 53
drag, startPoint x: 188, startPoint y: 133, endPoint x: 262, endPoint y: 98, distance: 82.3
click at [262, 98] on div "AK [PERSON_NAME] [DATE] 15:44:46 more_vert [GEOGRAPHIC_DATA] 3.māja(PRJ0002552)…" at bounding box center [410, 139] width 466 height 110
drag, startPoint x: 262, startPoint y: 98, endPoint x: 197, endPoint y: 95, distance: 65.4
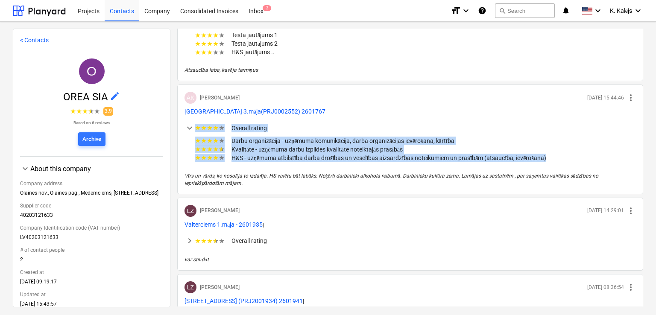
click at [197, 95] on div "AK [PERSON_NAME] [DATE] 15:44:46 more_vert" at bounding box center [409, 99] width 451 height 15
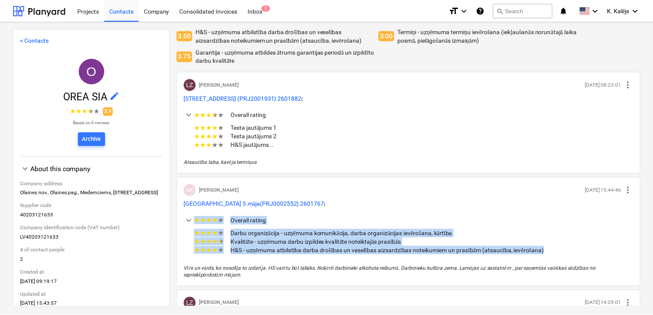
scroll to position [0, 0]
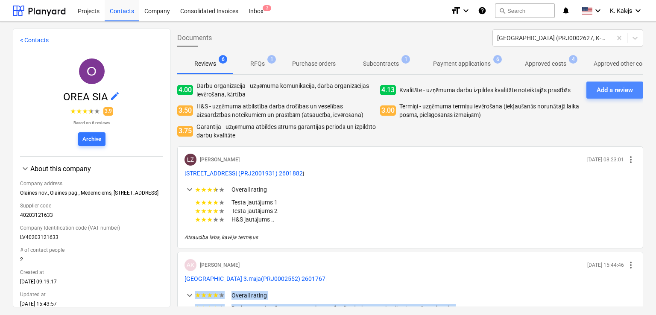
click at [614, 90] on div "Add a review" at bounding box center [614, 89] width 36 height 11
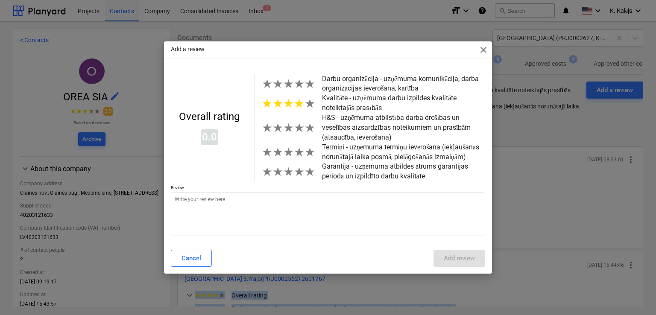
click at [300, 104] on span "★" at bounding box center [299, 103] width 11 height 14
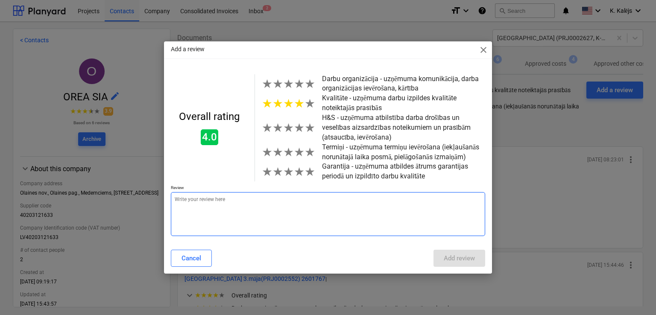
click at [236, 198] on textarea at bounding box center [328, 214] width 314 height 44
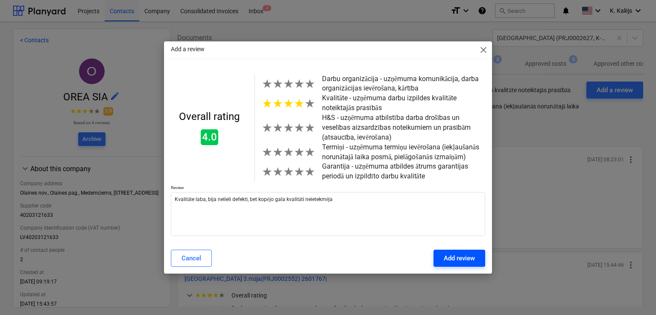
click at [449, 257] on div "Add review" at bounding box center [458, 258] width 31 height 11
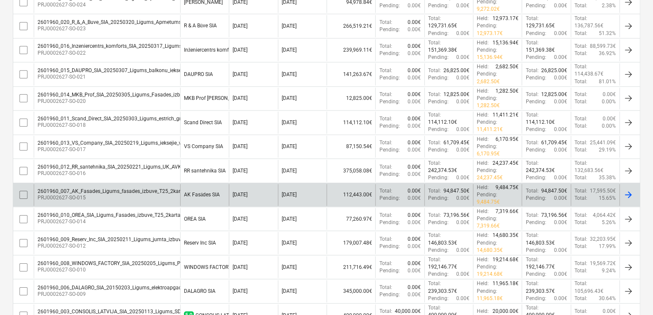
scroll to position [469, 0]
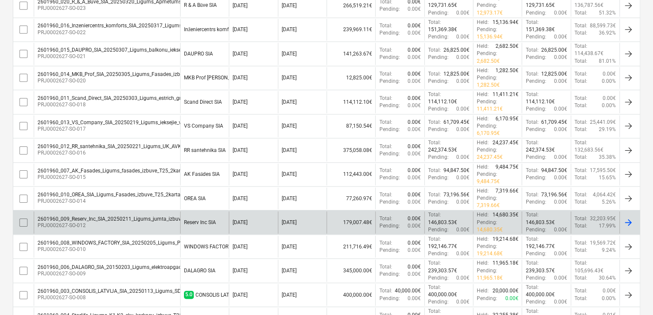
click at [201, 219] on div "Reserv Inc SIA" at bounding box center [200, 222] width 32 height 6
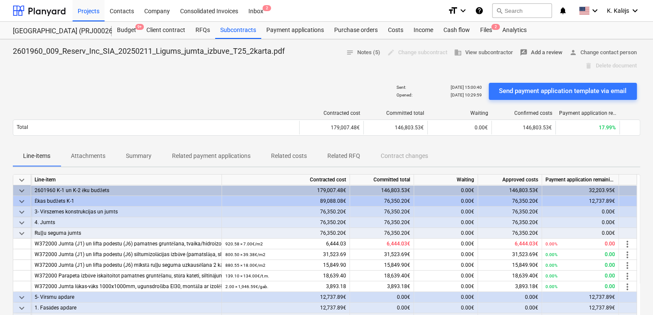
click at [547, 51] on span "rate_review Add a review" at bounding box center [541, 53] width 43 height 10
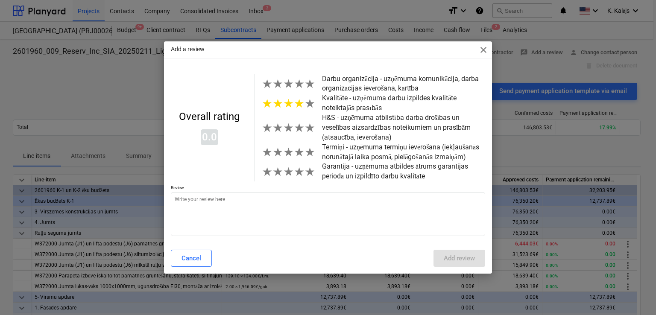
click at [300, 106] on span "★" at bounding box center [299, 103] width 11 height 14
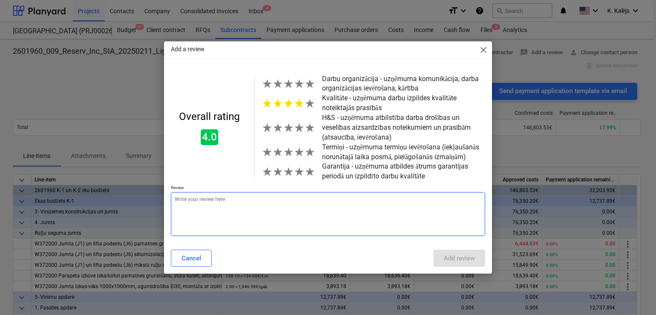
click at [236, 197] on textarea at bounding box center [328, 214] width 314 height 44
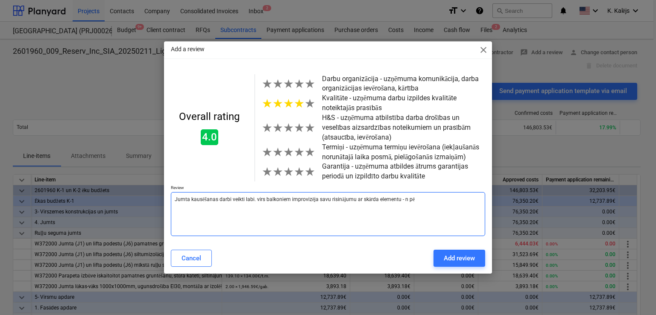
click at [423, 200] on textarea "Jumta kausēšanas darbi veikti labi. virs balkoniem improvizēja savu risinājumu …" at bounding box center [328, 214] width 314 height 44
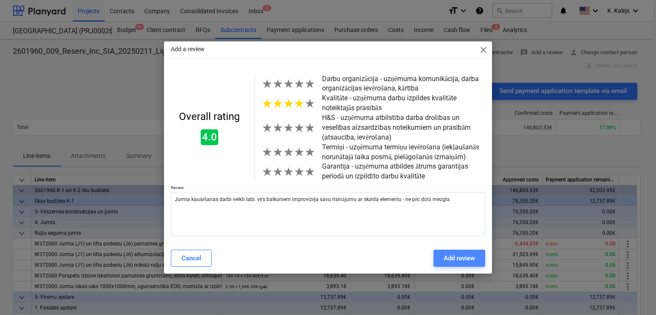
click at [455, 259] on div "Add review" at bounding box center [458, 258] width 31 height 11
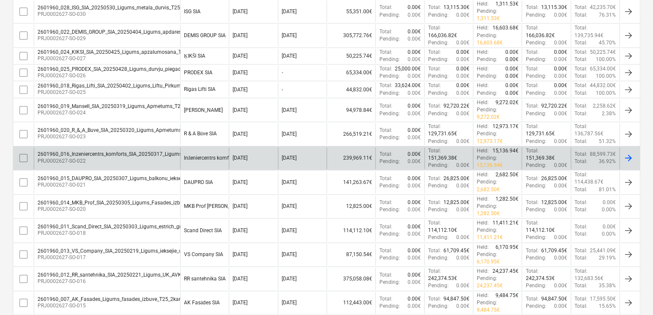
scroll to position [427, 0]
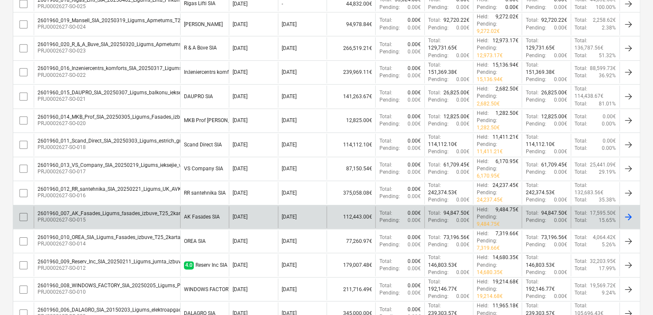
click at [116, 210] on div "2601960_007_AK_Fasades_Ligums_fasades_izbuve_T25_2karta_AK.pdf" at bounding box center [121, 213] width 166 height 6
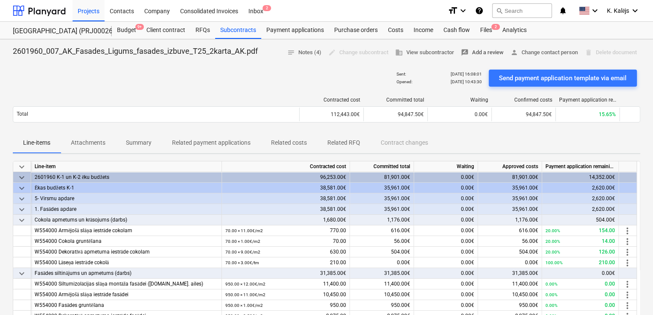
click at [485, 52] on span "rate_review Add a review" at bounding box center [482, 53] width 43 height 10
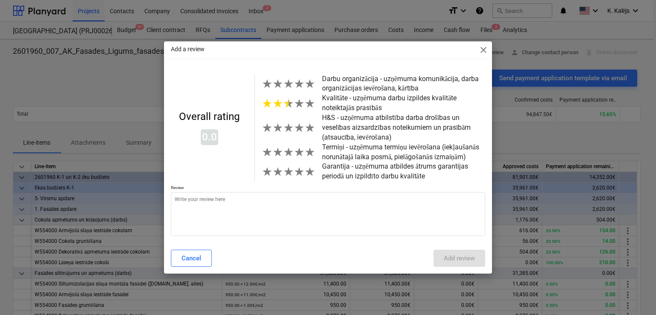
click at [283, 105] on span "★" at bounding box center [288, 103] width 11 height 14
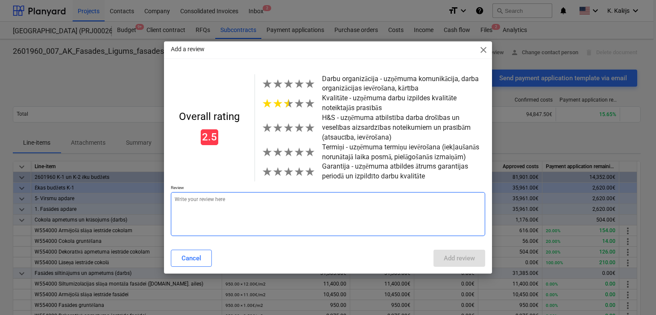
click at [219, 197] on textarea at bounding box center [328, 214] width 314 height 44
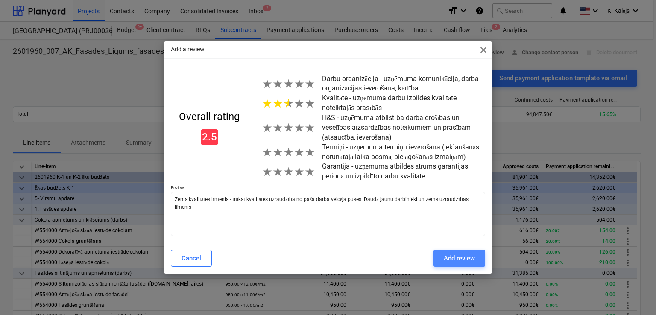
click at [455, 261] on div "Add review" at bounding box center [458, 258] width 31 height 11
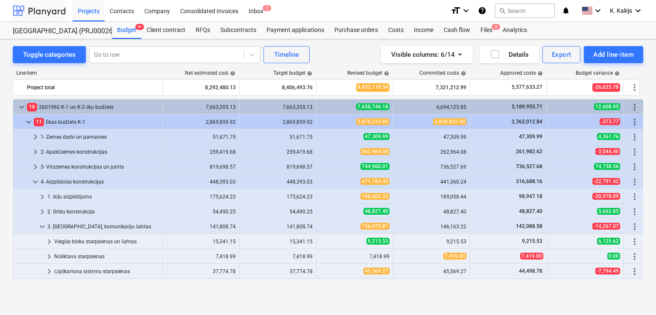
scroll to position [225, 0]
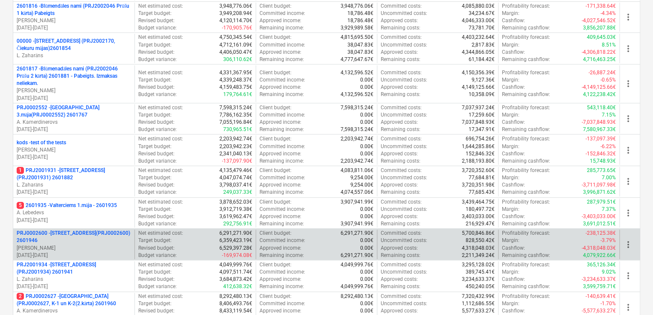
scroll to position [171, 0]
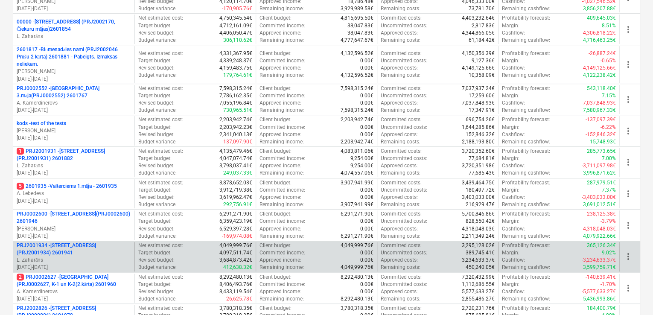
click at [93, 245] on p "PRJ2001934 - [PERSON_NAME][STREET_ADDRESS] (PRJ2001934) 2601941" at bounding box center [74, 249] width 114 height 15
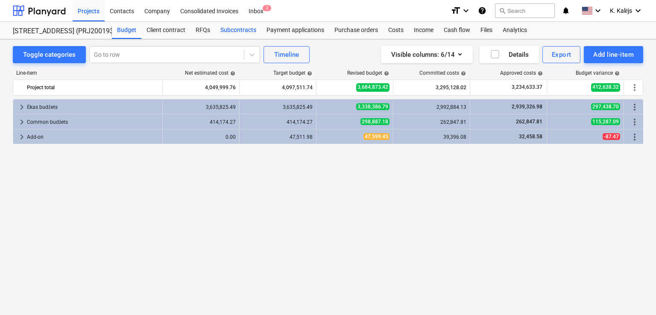
click at [234, 32] on div "Subcontracts" at bounding box center [238, 30] width 46 height 17
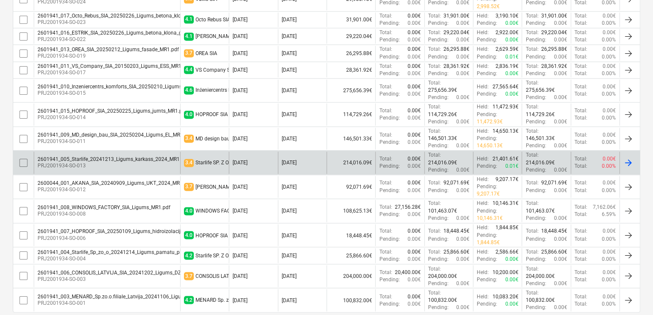
scroll to position [594, 0]
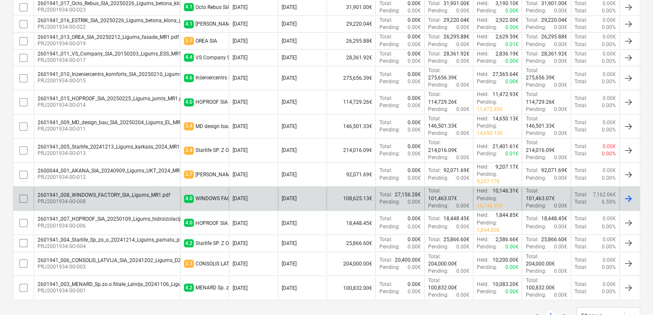
click at [125, 192] on div "2601941_008_WINDOWS_FACTORY_SIA_Ligums_MR1.pdf" at bounding box center [104, 195] width 133 height 6
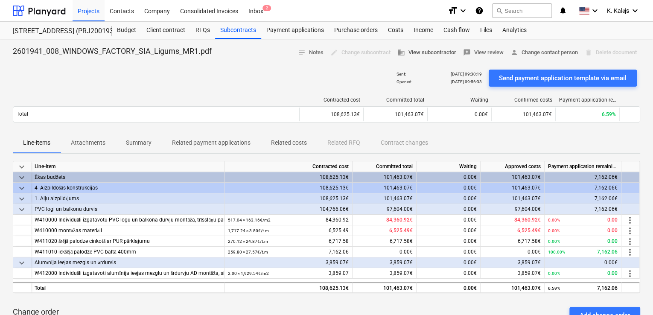
click at [425, 53] on span "business View subcontractor" at bounding box center [426, 53] width 59 height 10
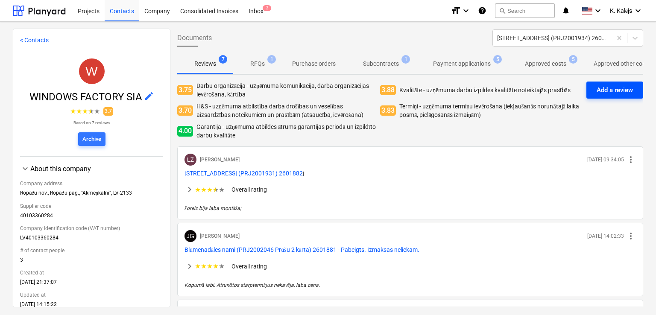
click at [609, 91] on div "Add a review" at bounding box center [614, 89] width 36 height 11
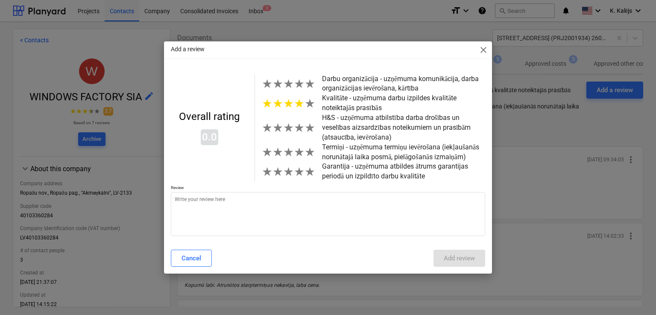
click at [299, 105] on span "★" at bounding box center [299, 103] width 11 height 14
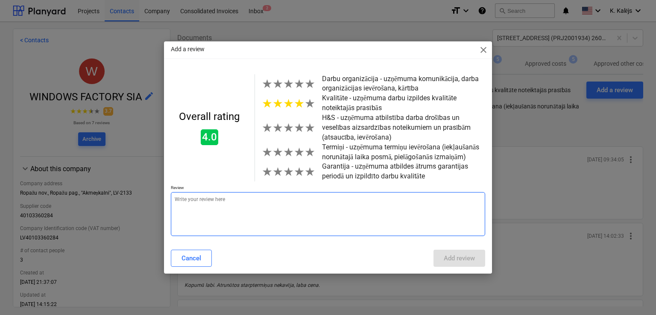
click at [216, 197] on textarea at bounding box center [328, 214] width 314 height 44
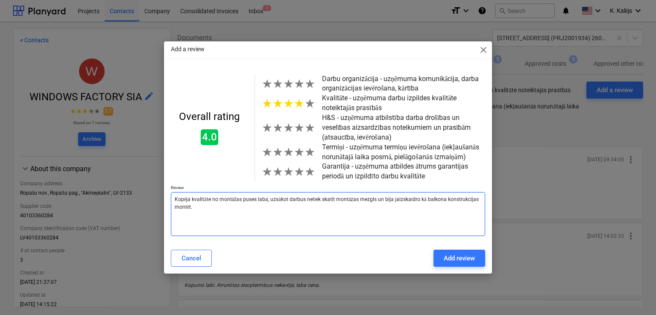
click at [332, 197] on textarea "Kopēja kvalitāte no montāžas puses laba, uzsākot darbus netiek skatīt montāzas …" at bounding box center [328, 214] width 314 height 44
click at [333, 199] on textarea "Kopēja kvalitāte no montāžas puses laba, uzsākot darbus netiek skatīt montāzas …" at bounding box center [328, 214] width 314 height 44
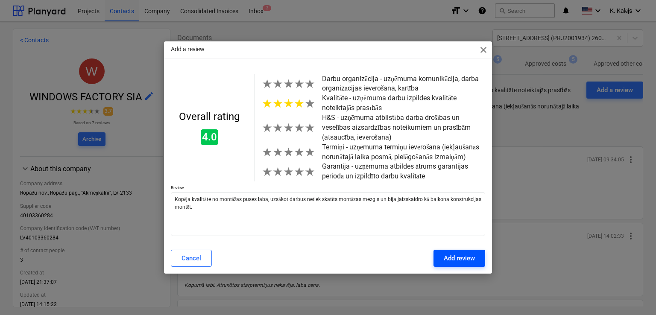
click at [460, 256] on div "Add review" at bounding box center [458, 258] width 31 height 11
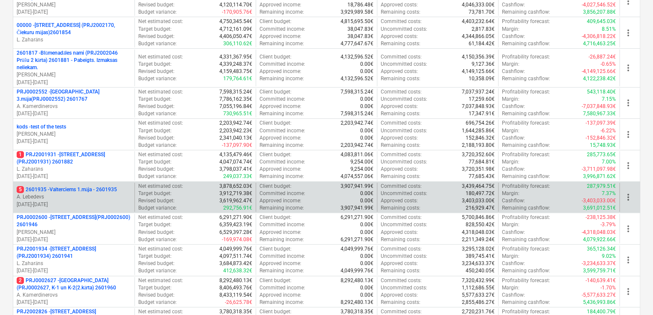
scroll to position [256, 0]
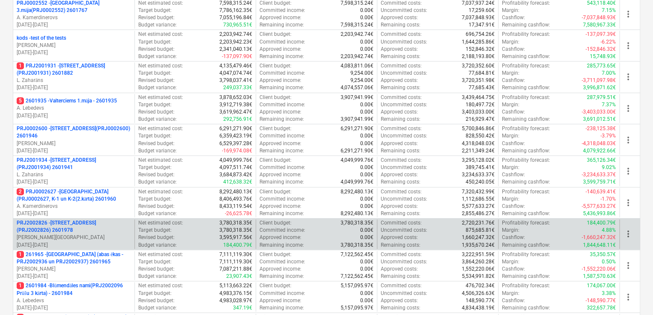
click at [104, 220] on p "PRJ2002826 - [STREET_ADDRESS] (PRJ2002826) 2601978" at bounding box center [74, 226] width 114 height 15
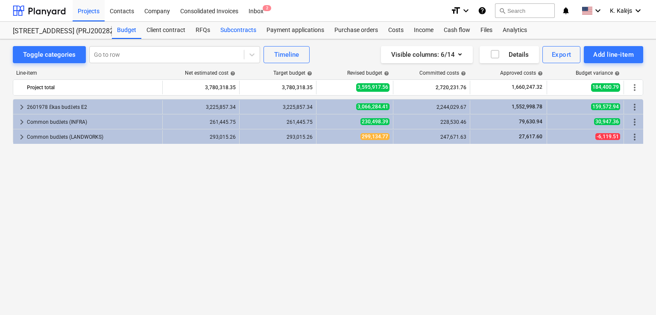
click at [233, 29] on div "Subcontracts" at bounding box center [238, 30] width 46 height 17
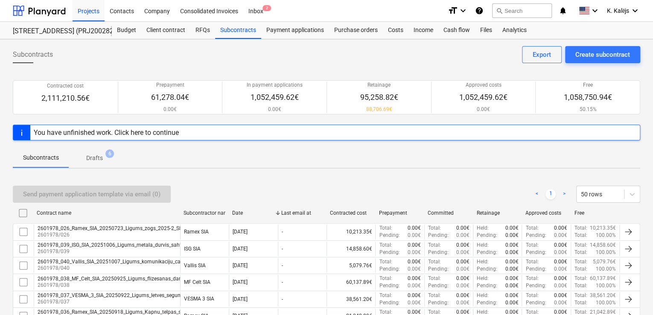
click at [152, 131] on div "You have unfinished work. Click here to continue" at bounding box center [106, 132] width 145 height 8
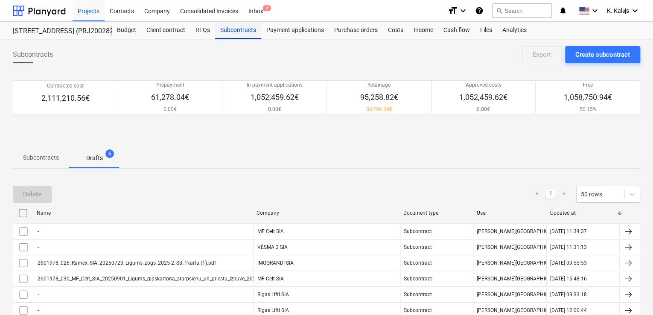
click at [233, 28] on div "Subcontracts" at bounding box center [238, 30] width 46 height 17
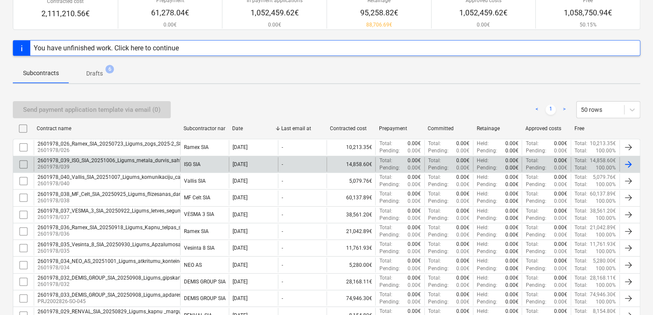
scroll to position [85, 0]
